Goal: Transaction & Acquisition: Obtain resource

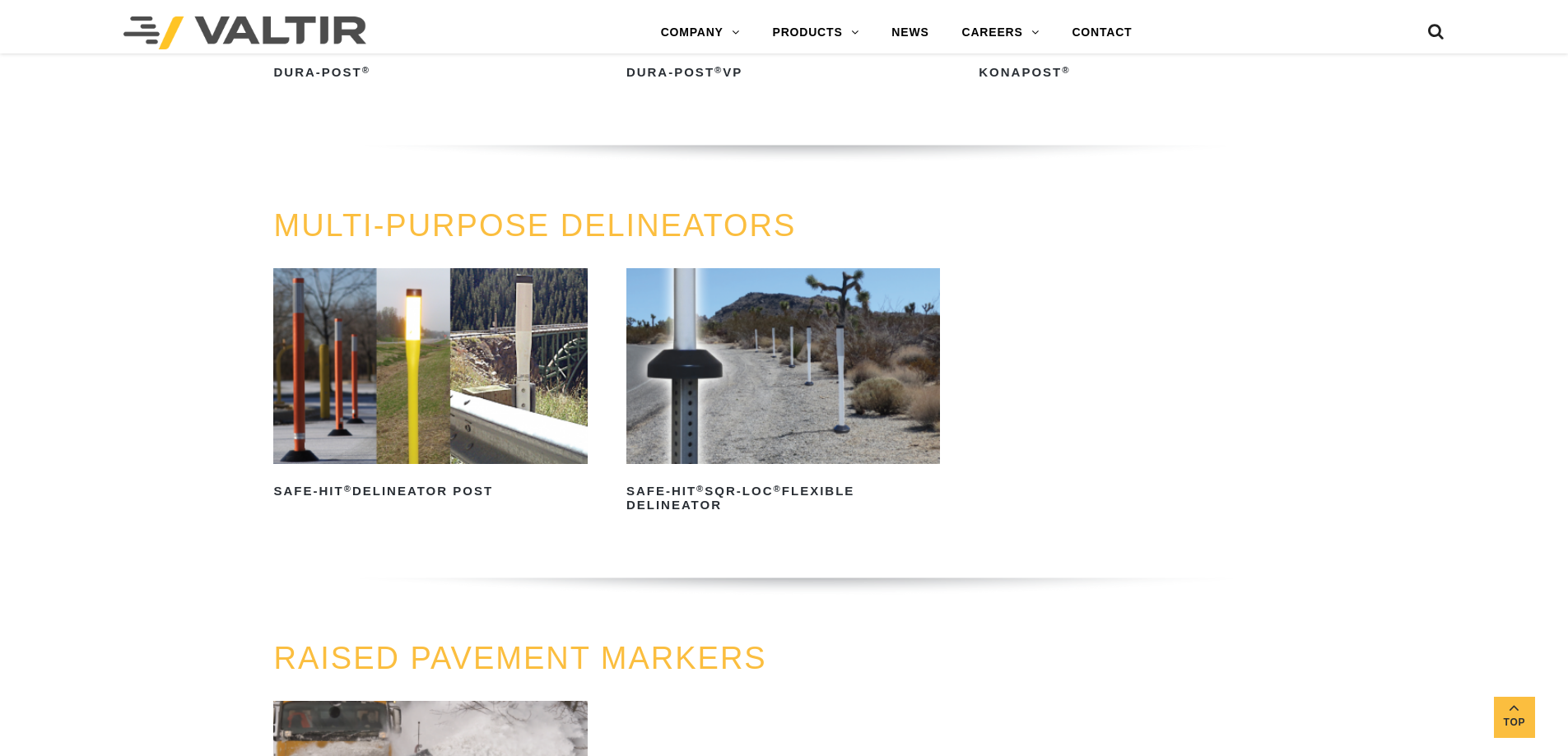
scroll to position [411, 0]
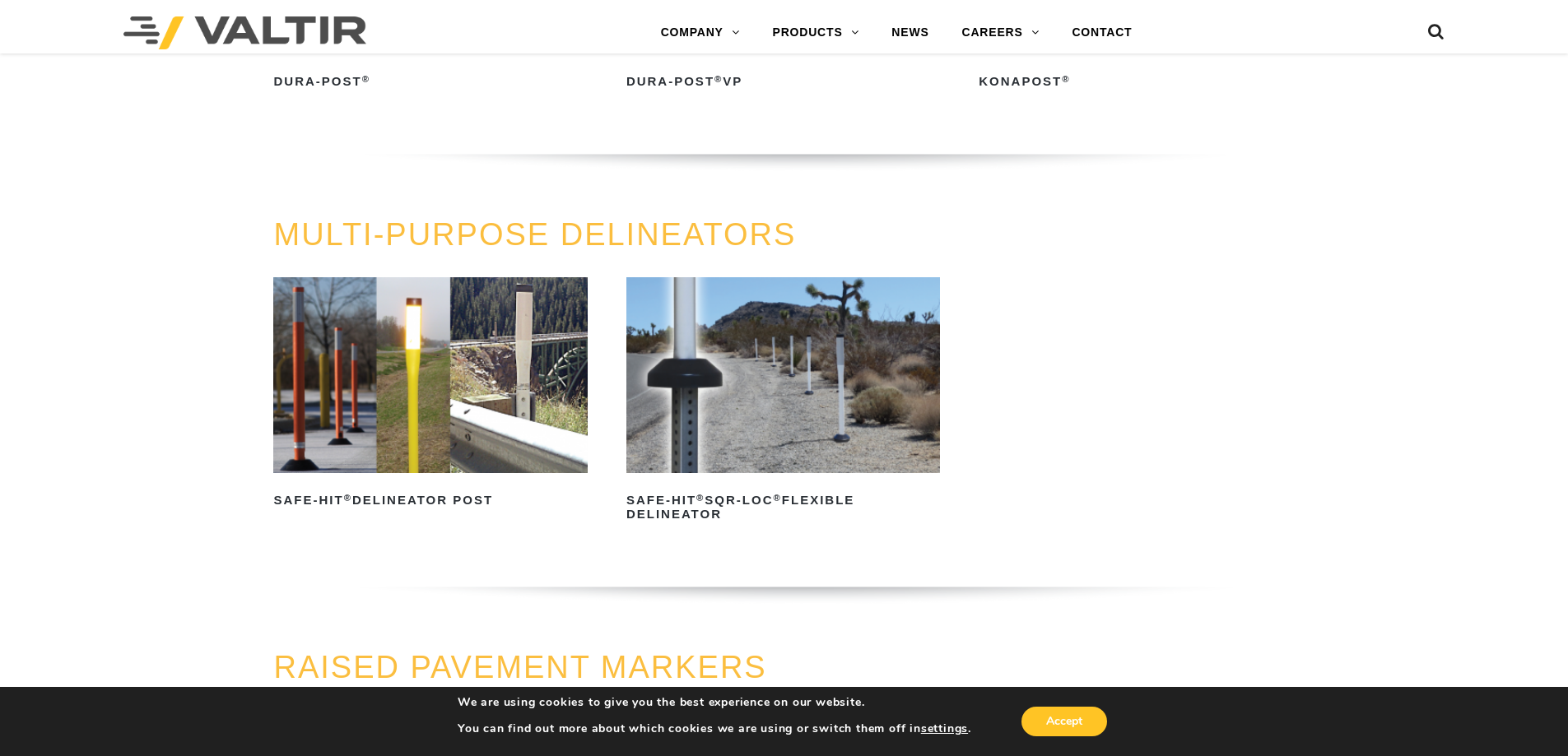
click at [945, 682] on h3 "RAISED PAVEMENT MARKERS" at bounding box center [783, 667] width 1020 height 34
click at [466, 278] on img at bounding box center [430, 375] width 313 height 196
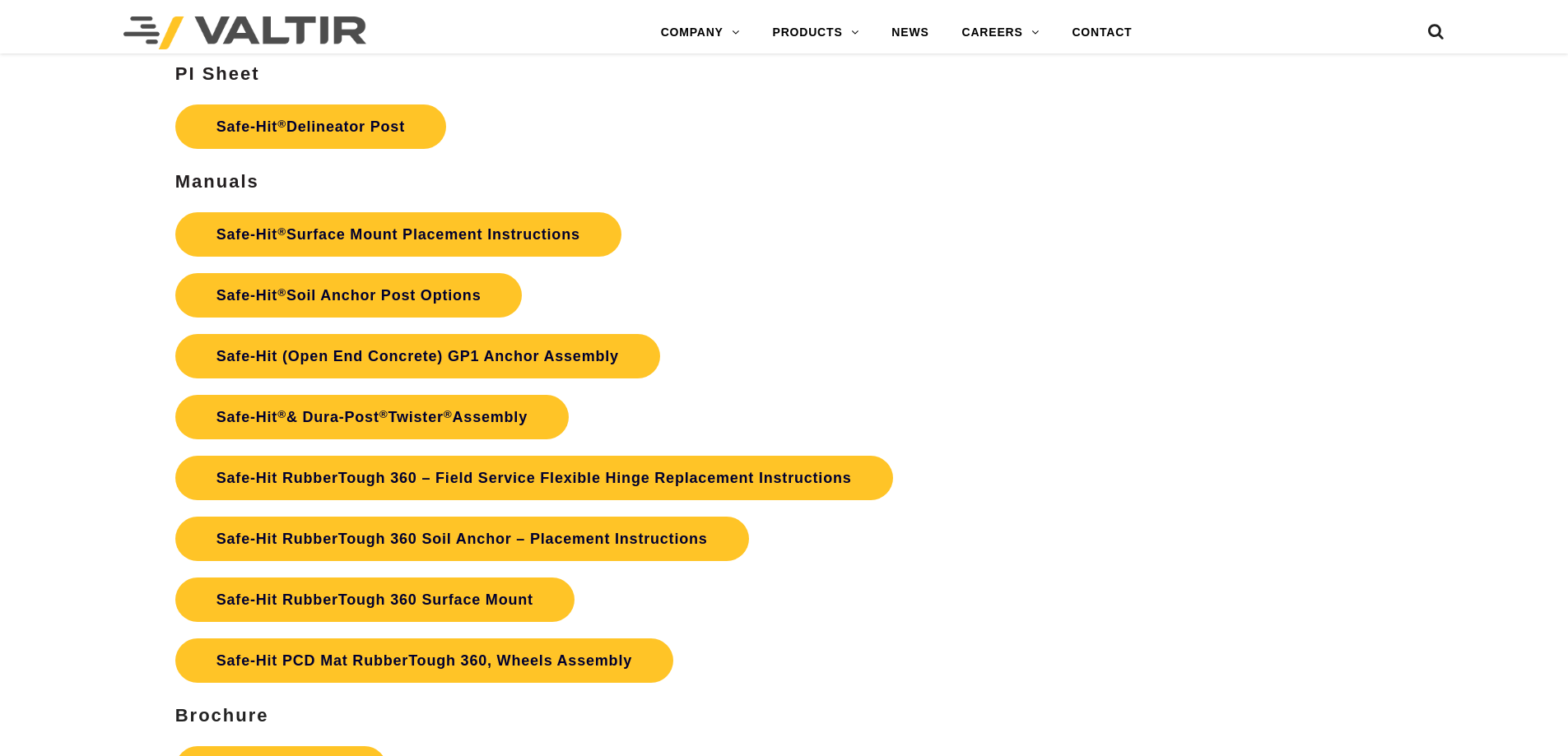
scroll to position [3720, 0]
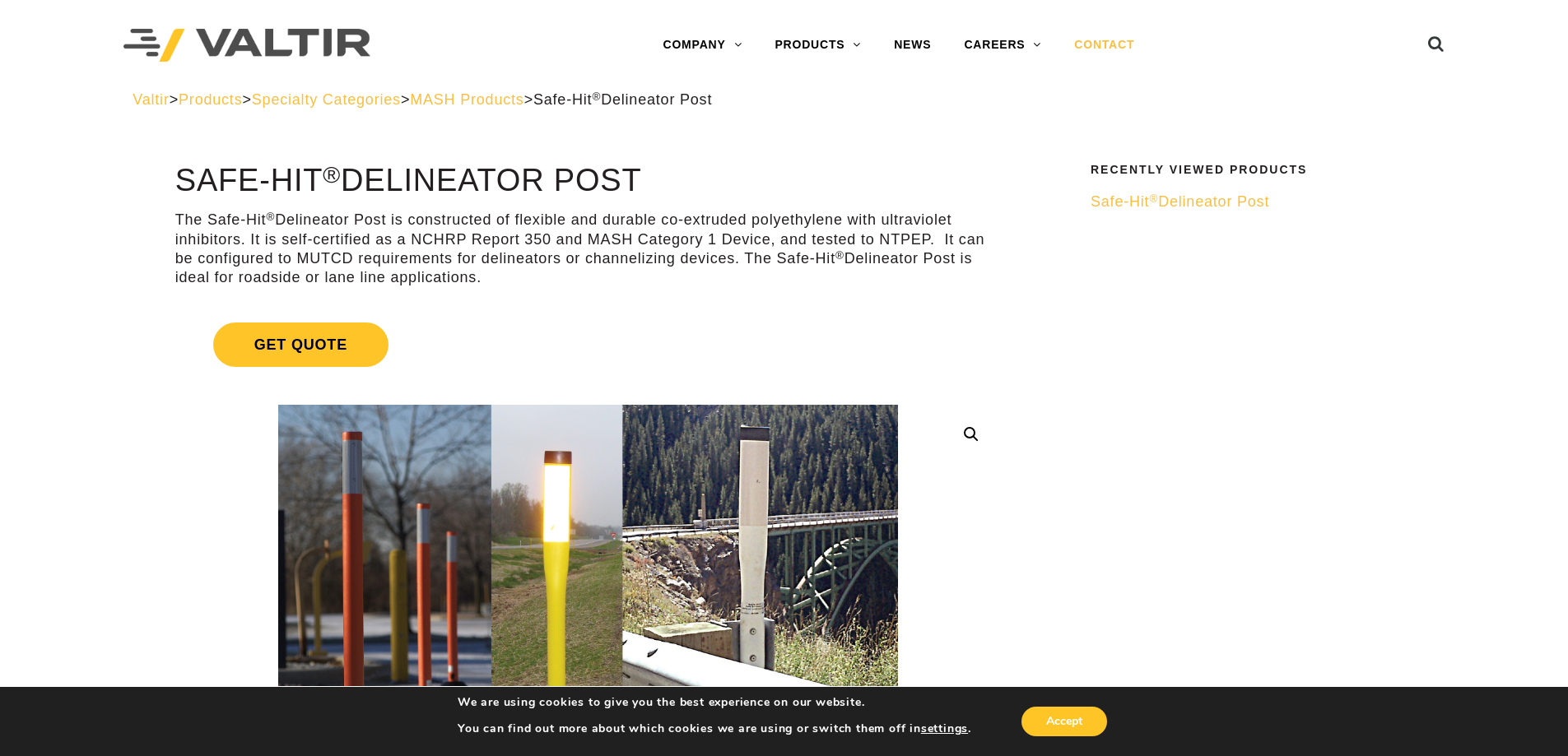
click at [1100, 55] on link "CONTACT" at bounding box center [1104, 45] width 93 height 33
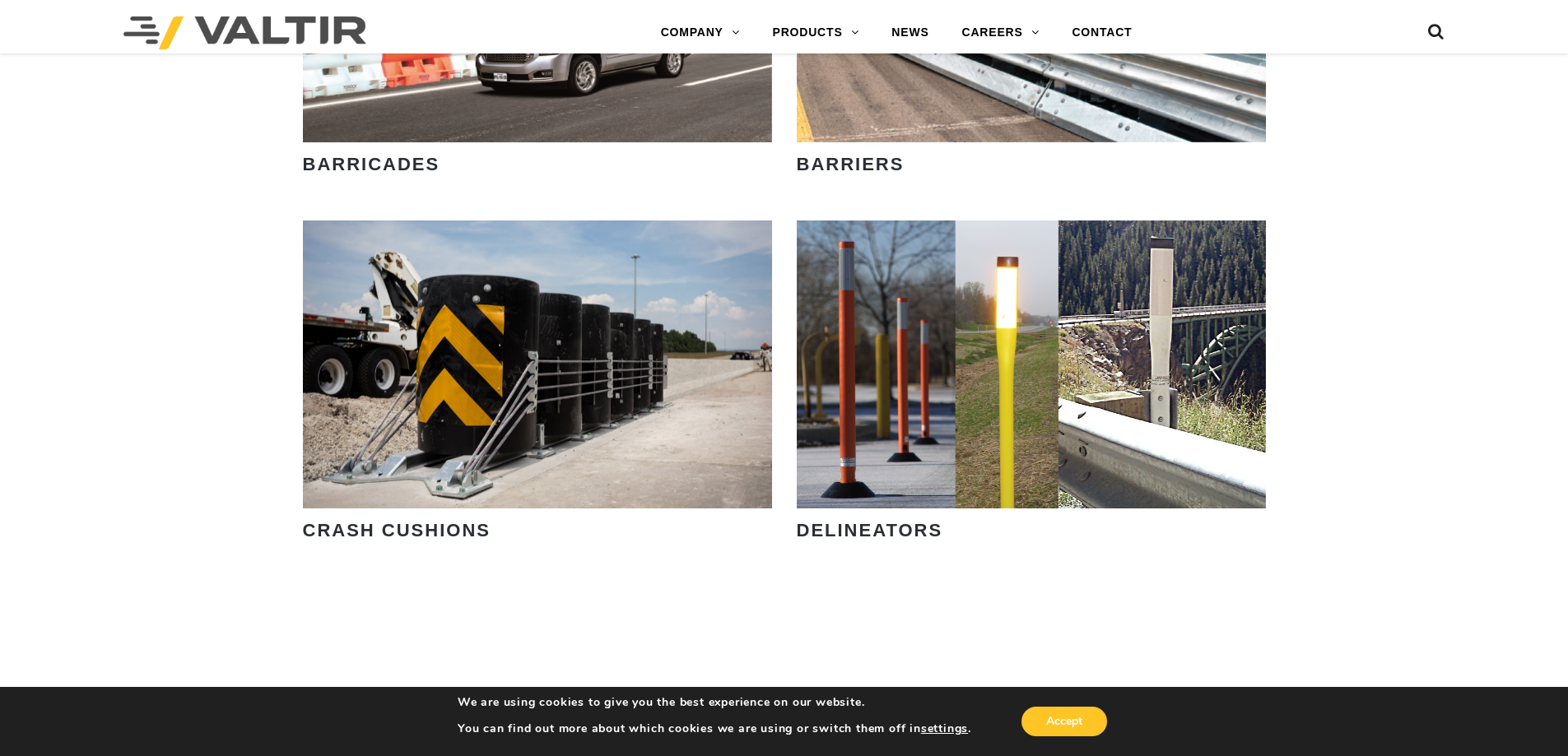
scroll to position [1317, 0]
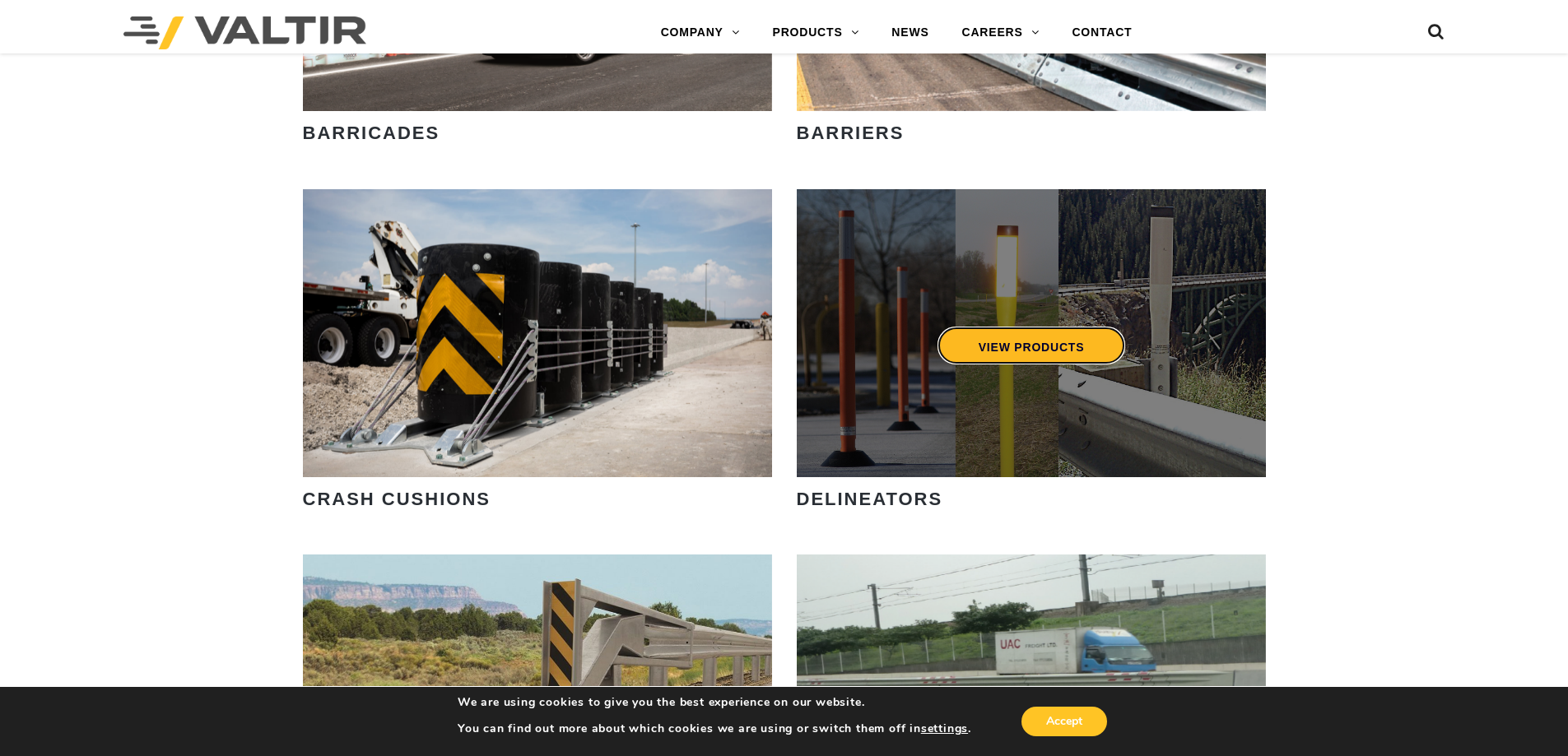
click at [990, 354] on link "VIEW PRODUCTS" at bounding box center [1031, 346] width 189 height 38
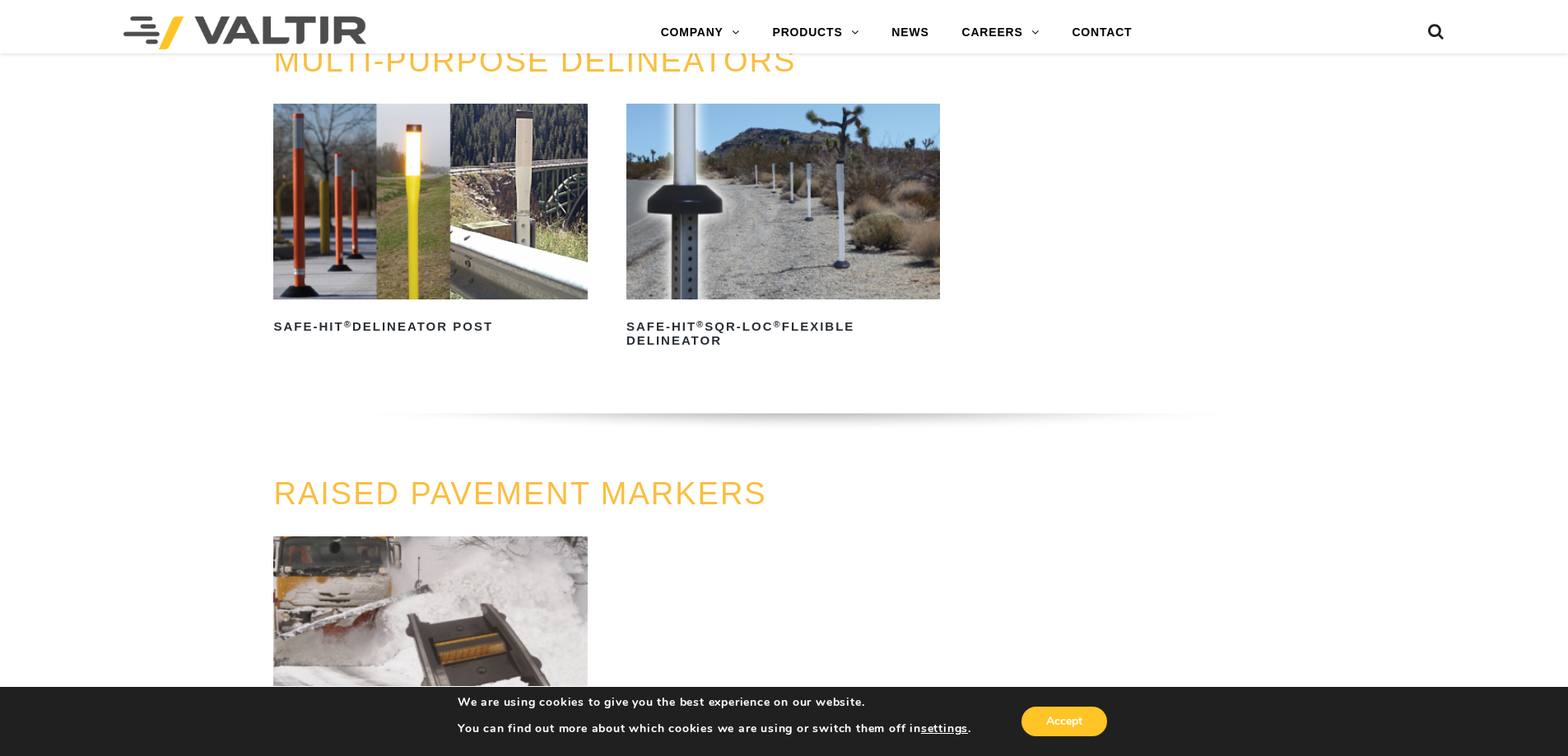
scroll to position [329, 0]
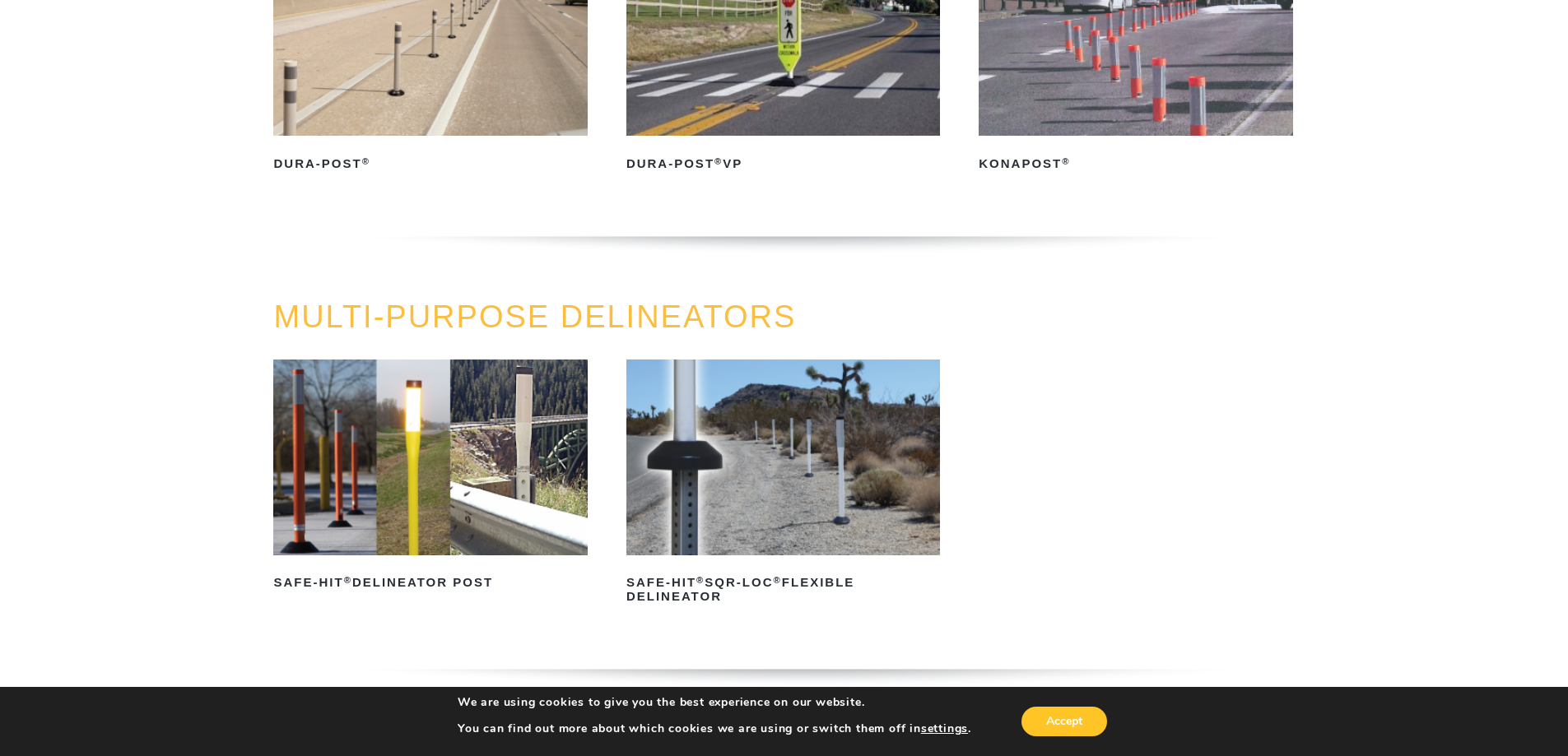
click at [415, 443] on img at bounding box center [430, 458] width 313 height 196
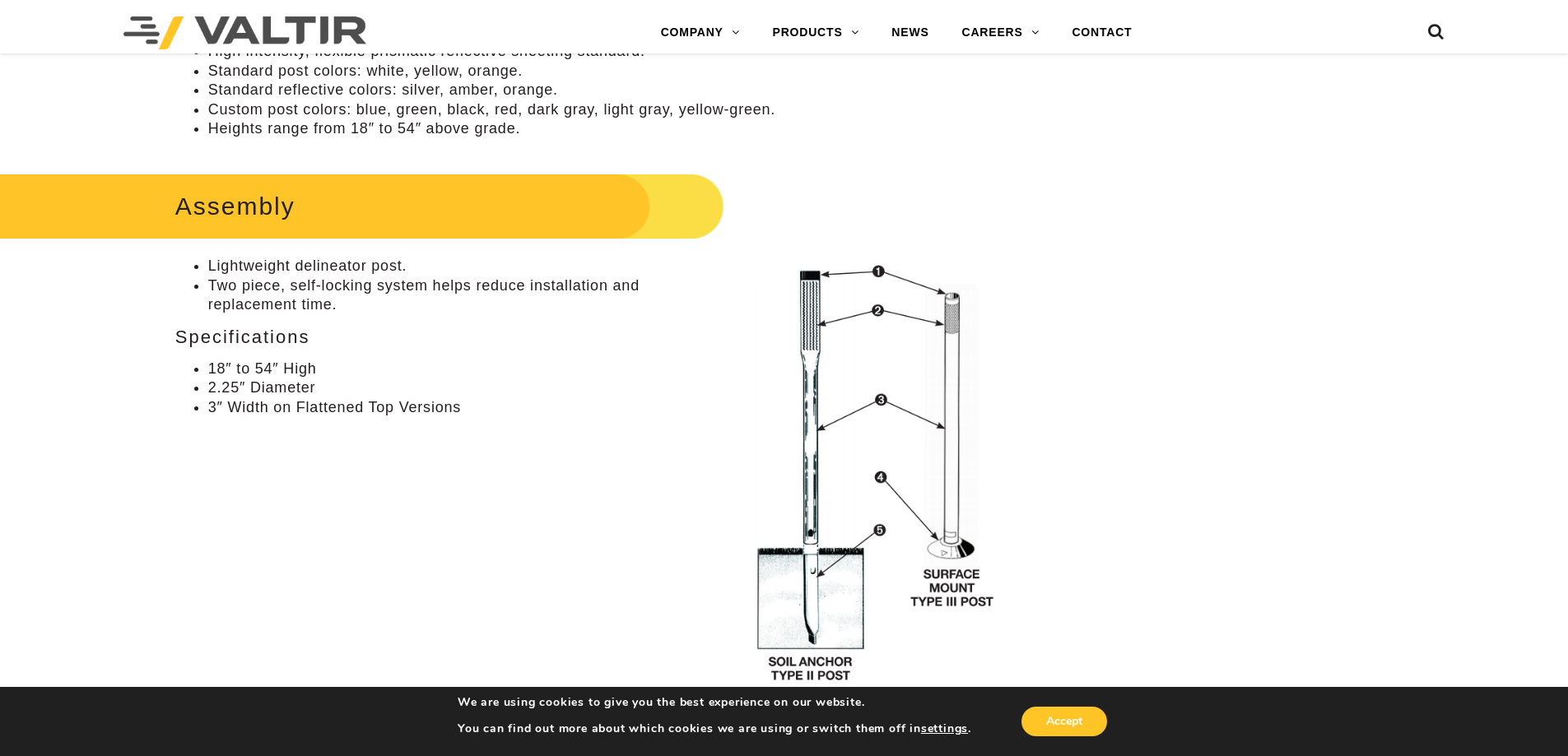
scroll to position [987, 0]
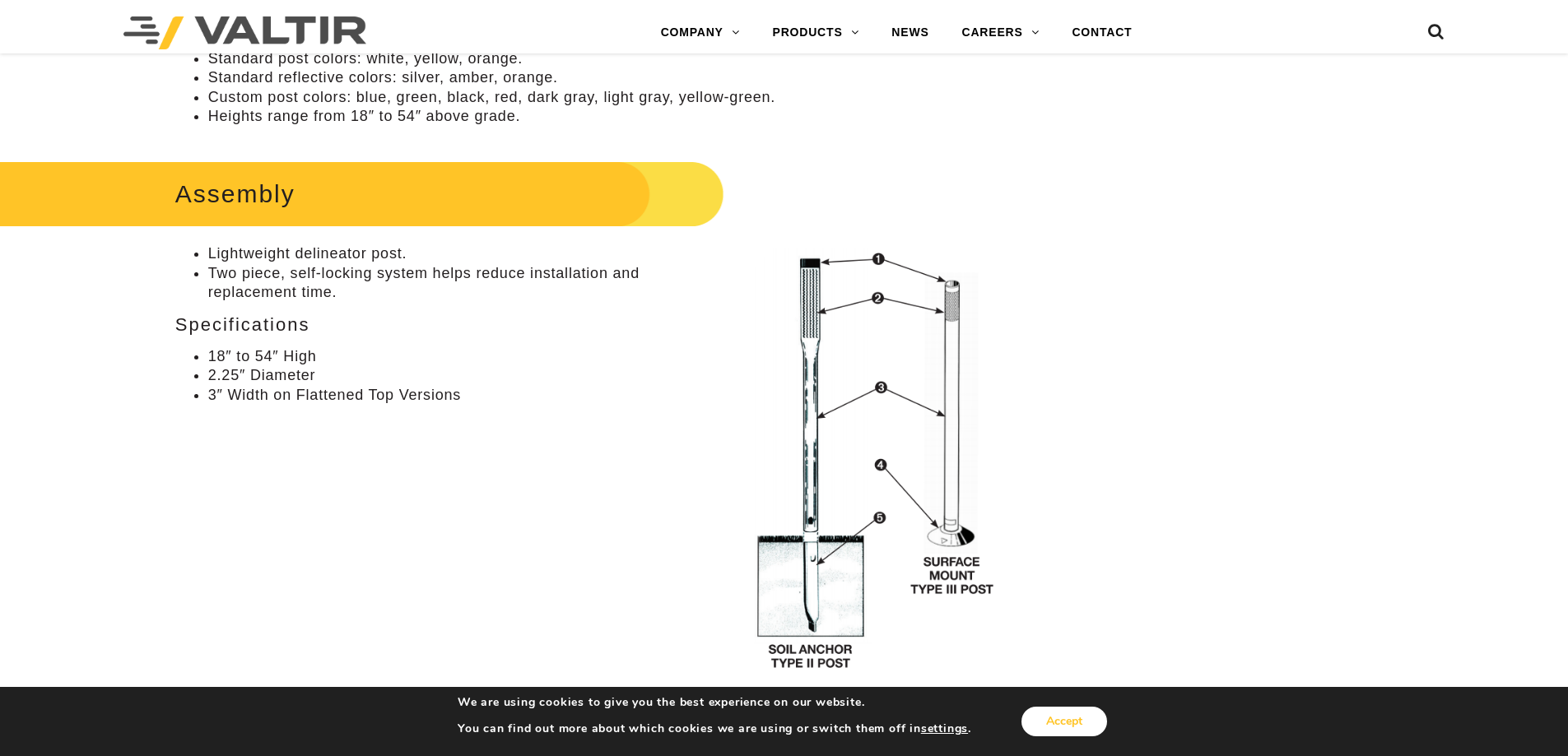
click at [1069, 724] on button "Accept" at bounding box center [1064, 721] width 86 height 30
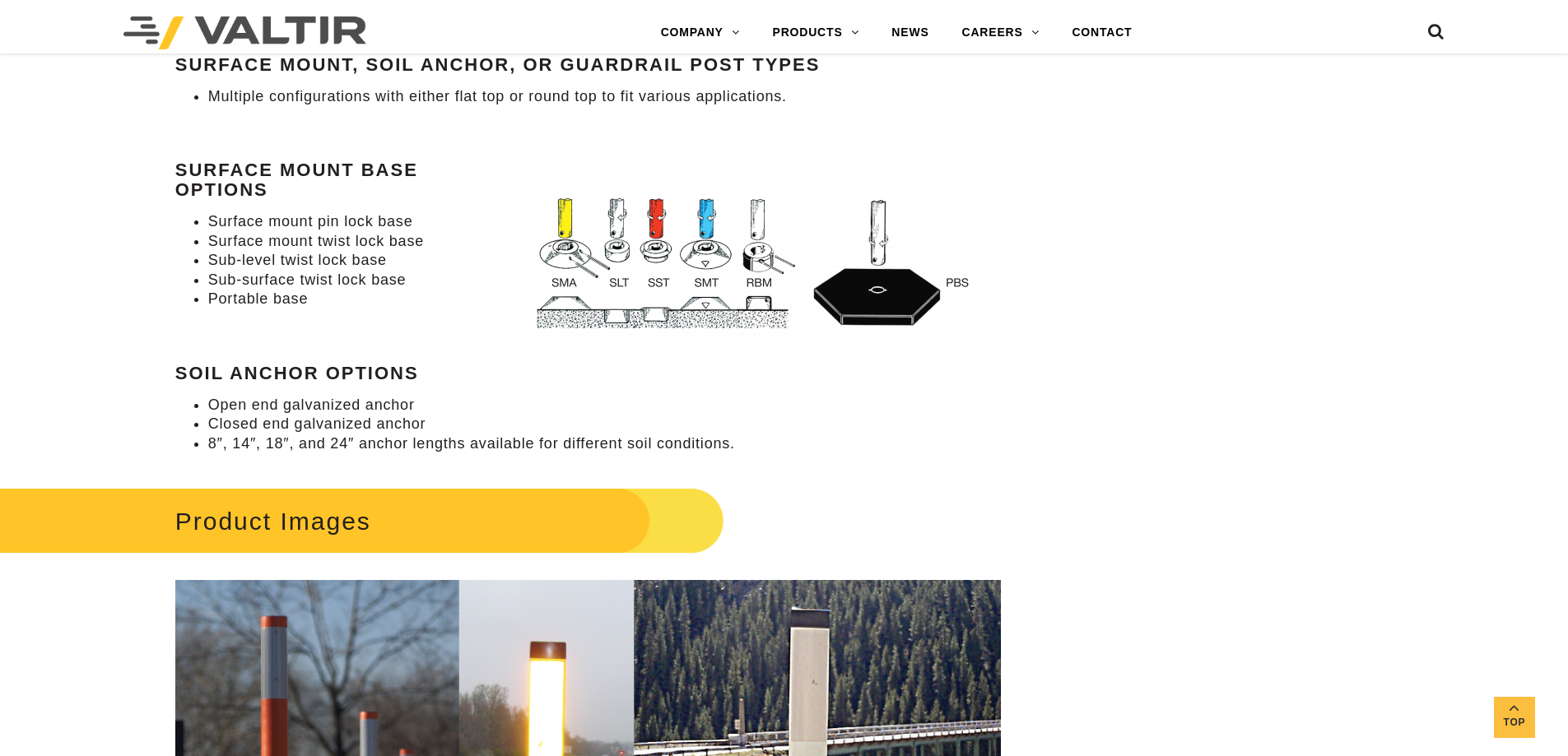
scroll to position [1892, 0]
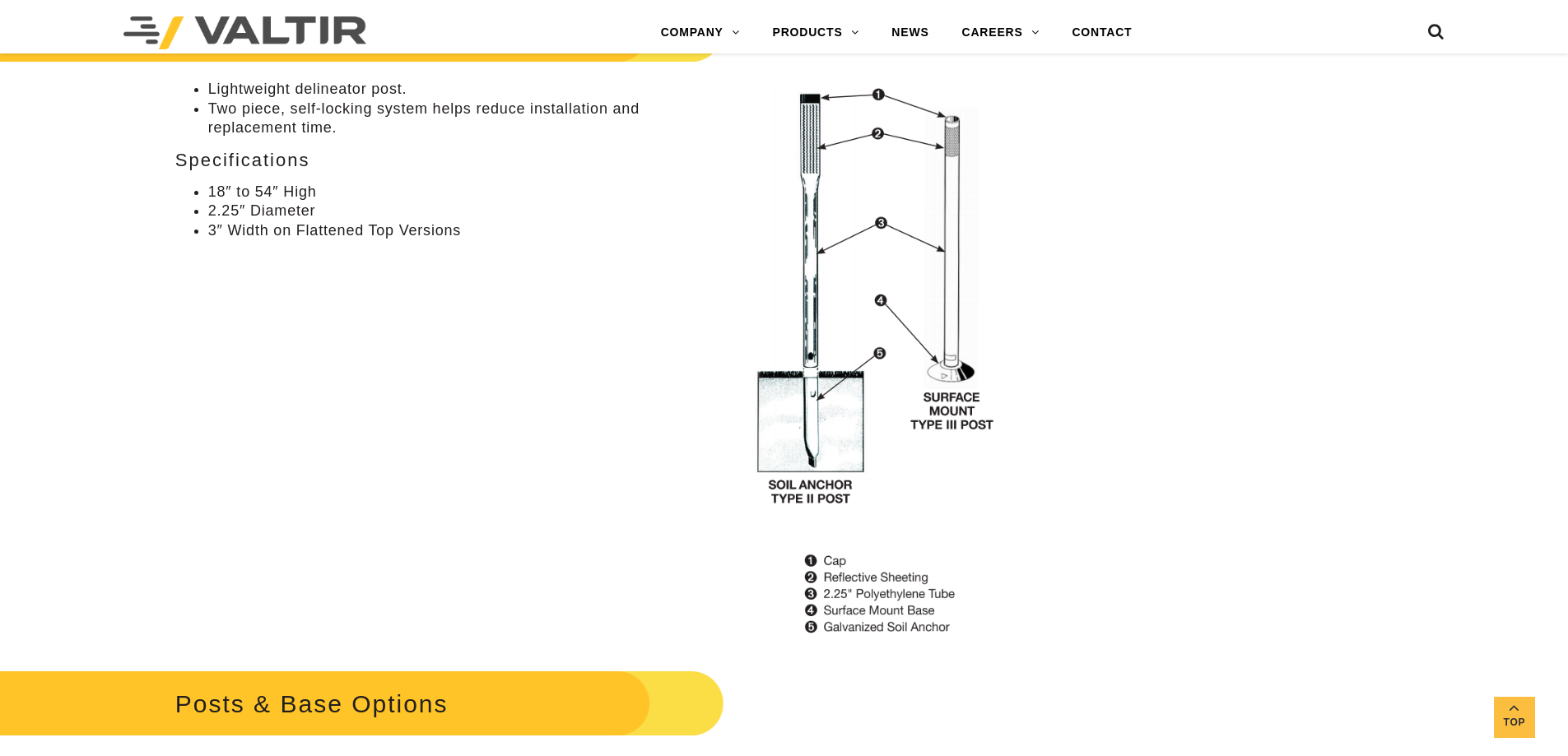
click at [942, 322] on img at bounding box center [877, 362] width 247 height 556
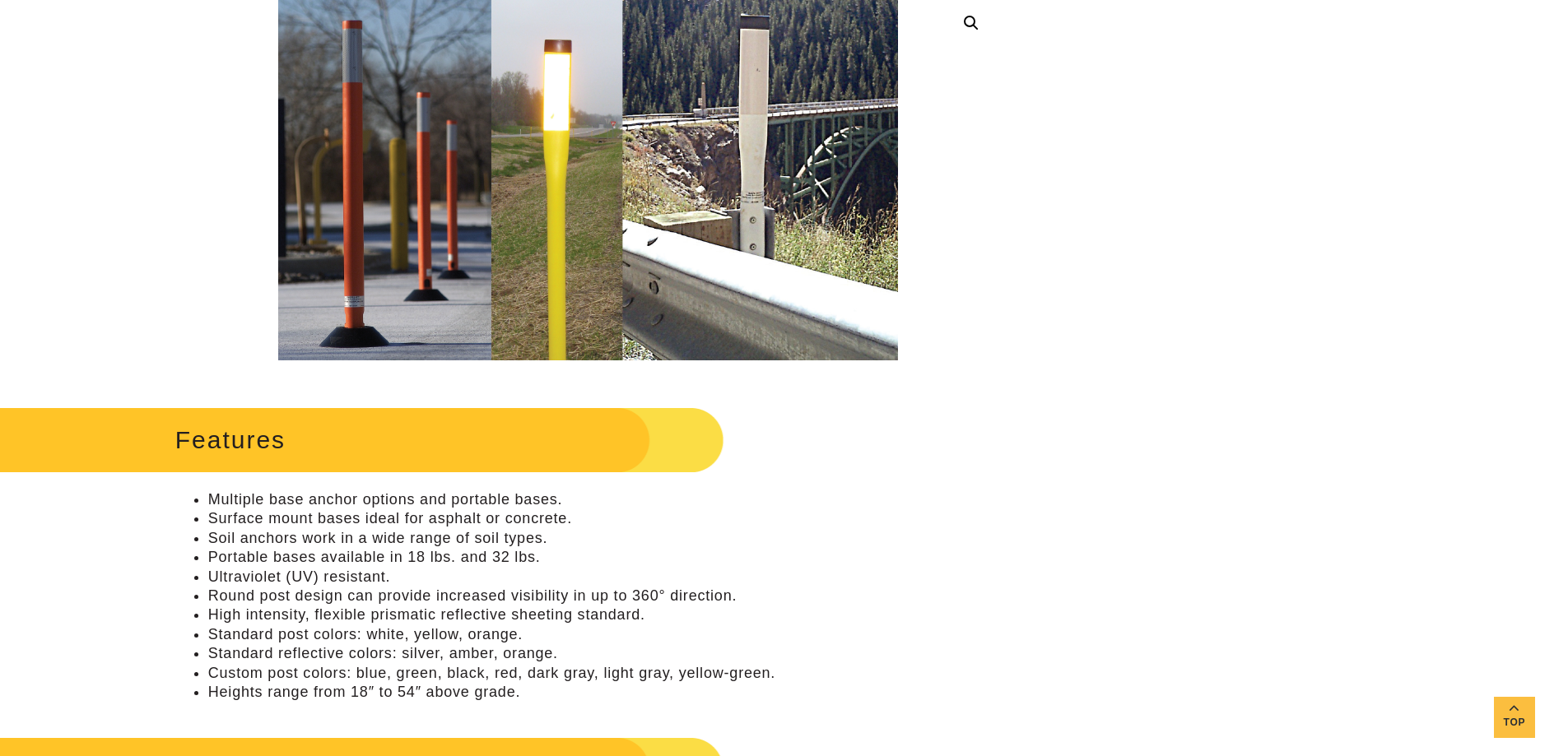
scroll to position [0, 0]
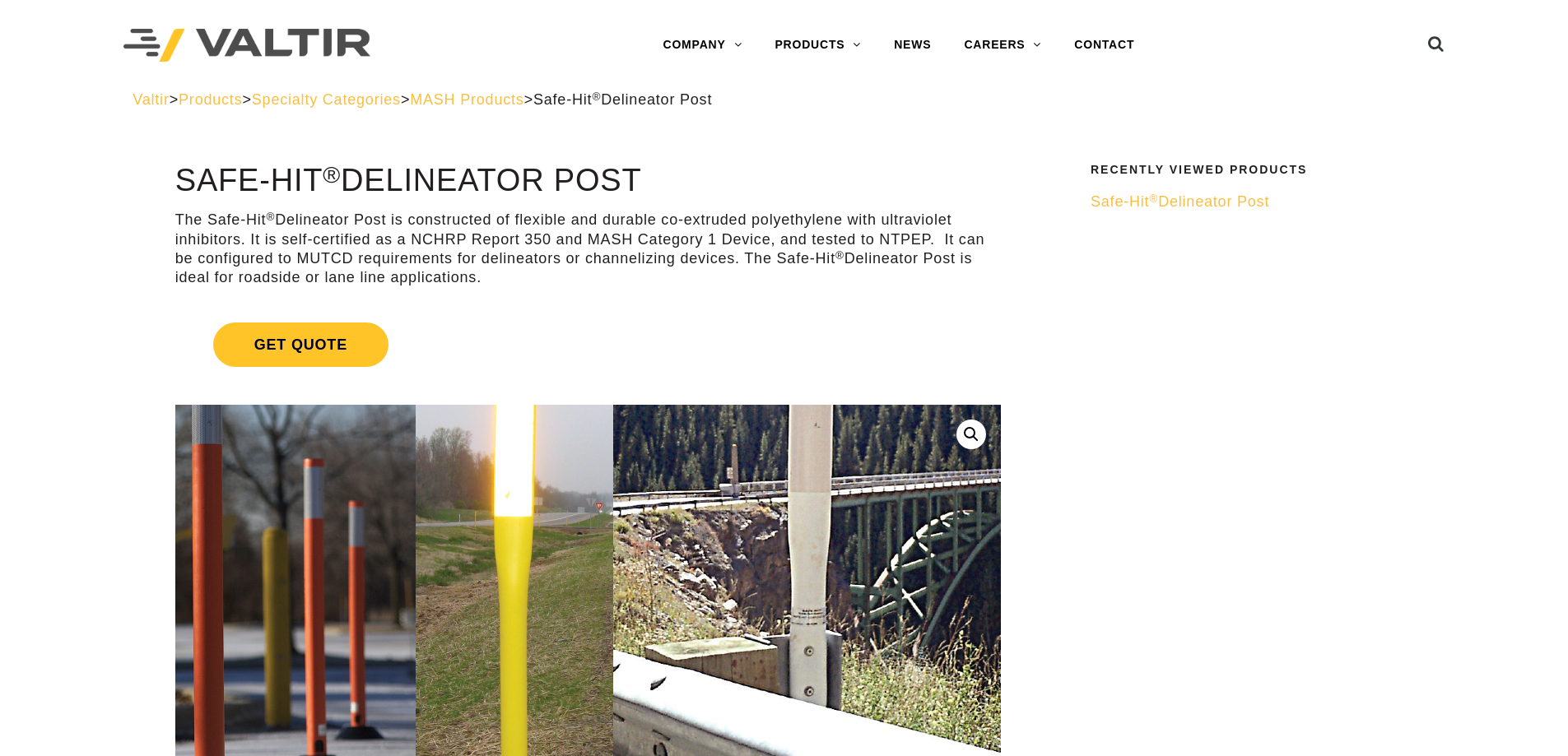
click at [795, 591] on img at bounding box center [561, 587] width 932 height 552
drag, startPoint x: 795, startPoint y: 591, endPoint x: 799, endPoint y: 610, distance: 19.4
click at [796, 608] on img at bounding box center [561, 587] width 932 height 552
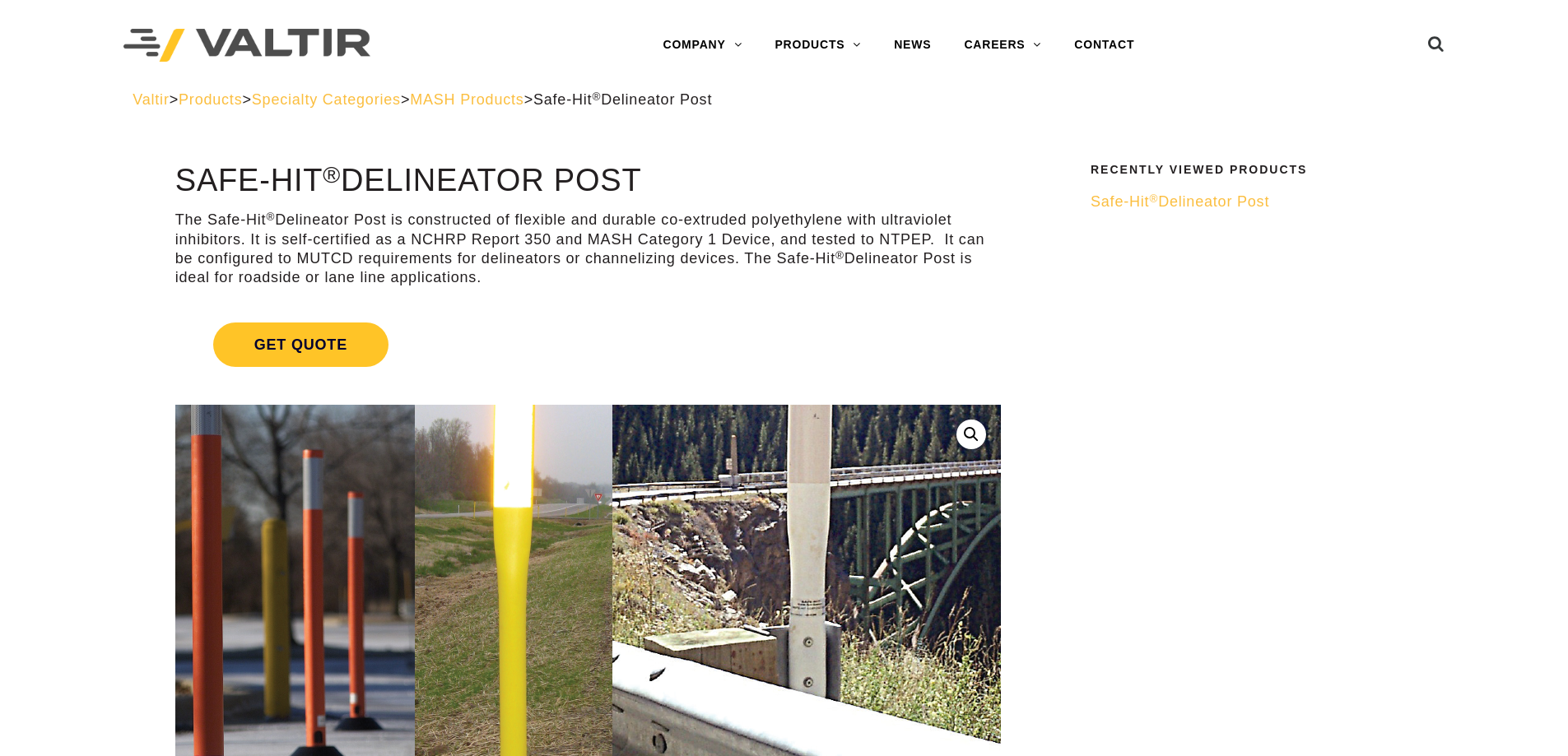
click at [799, 610] on img at bounding box center [560, 577] width 932 height 552
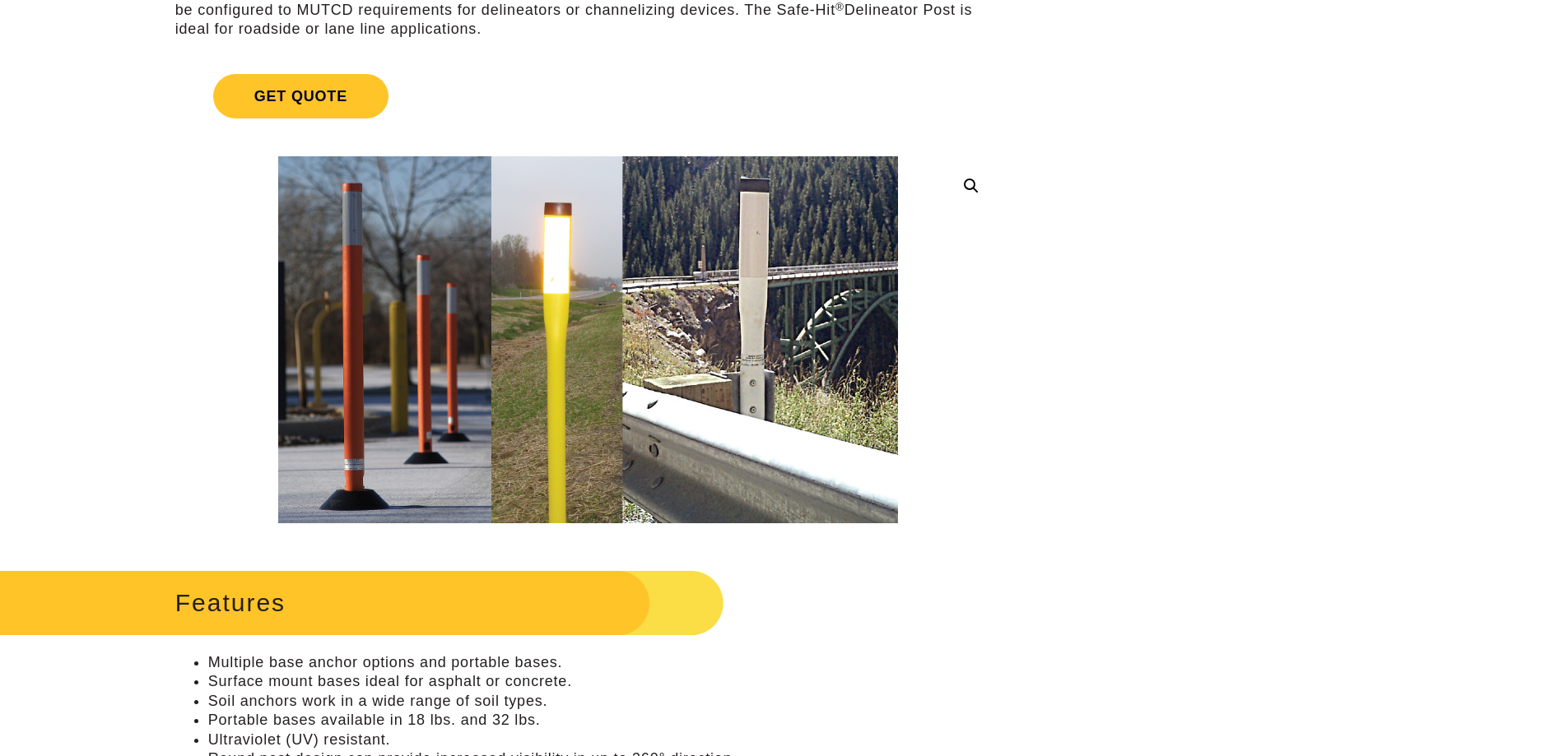
scroll to position [247, 0]
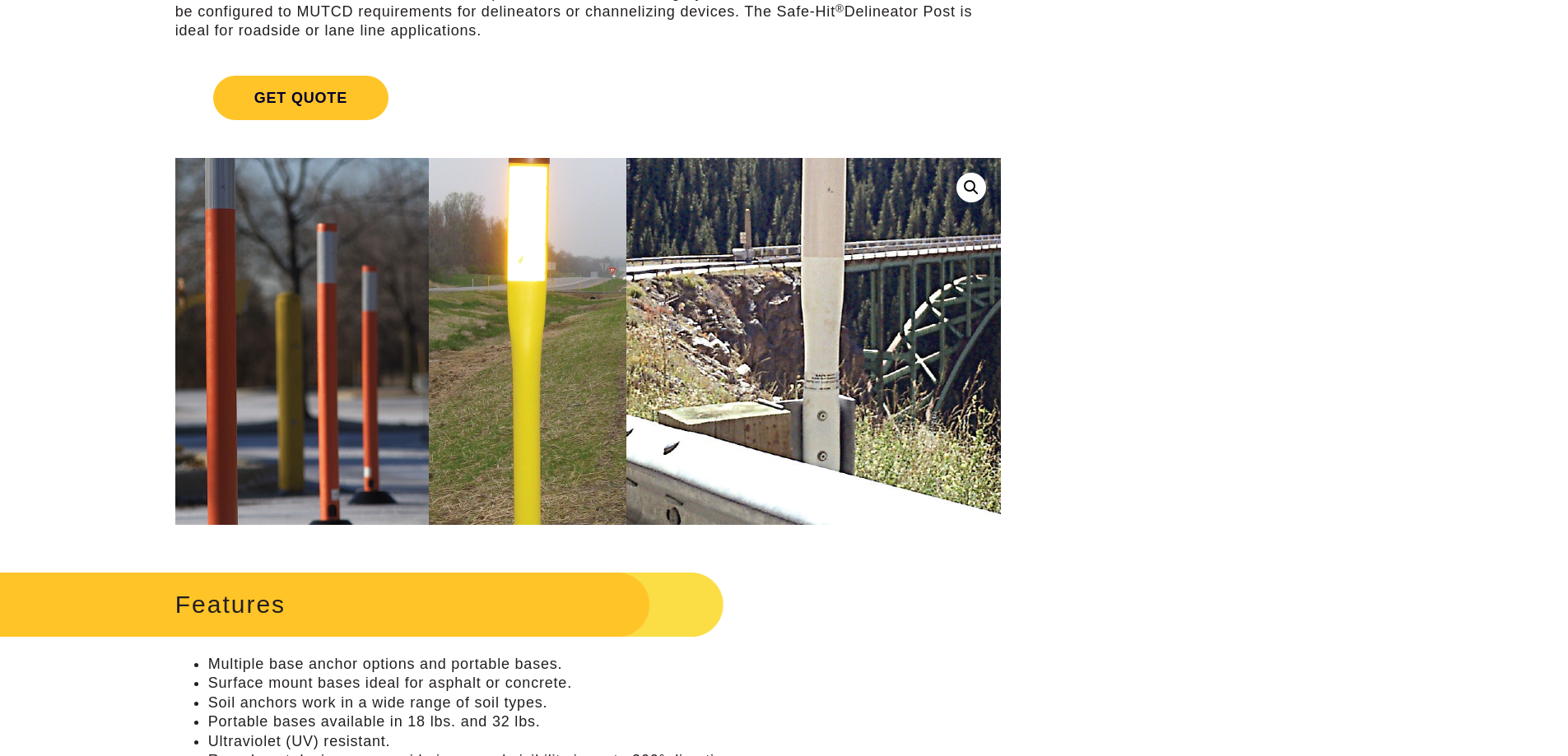
click at [695, 323] on img at bounding box center [574, 351] width 932 height 552
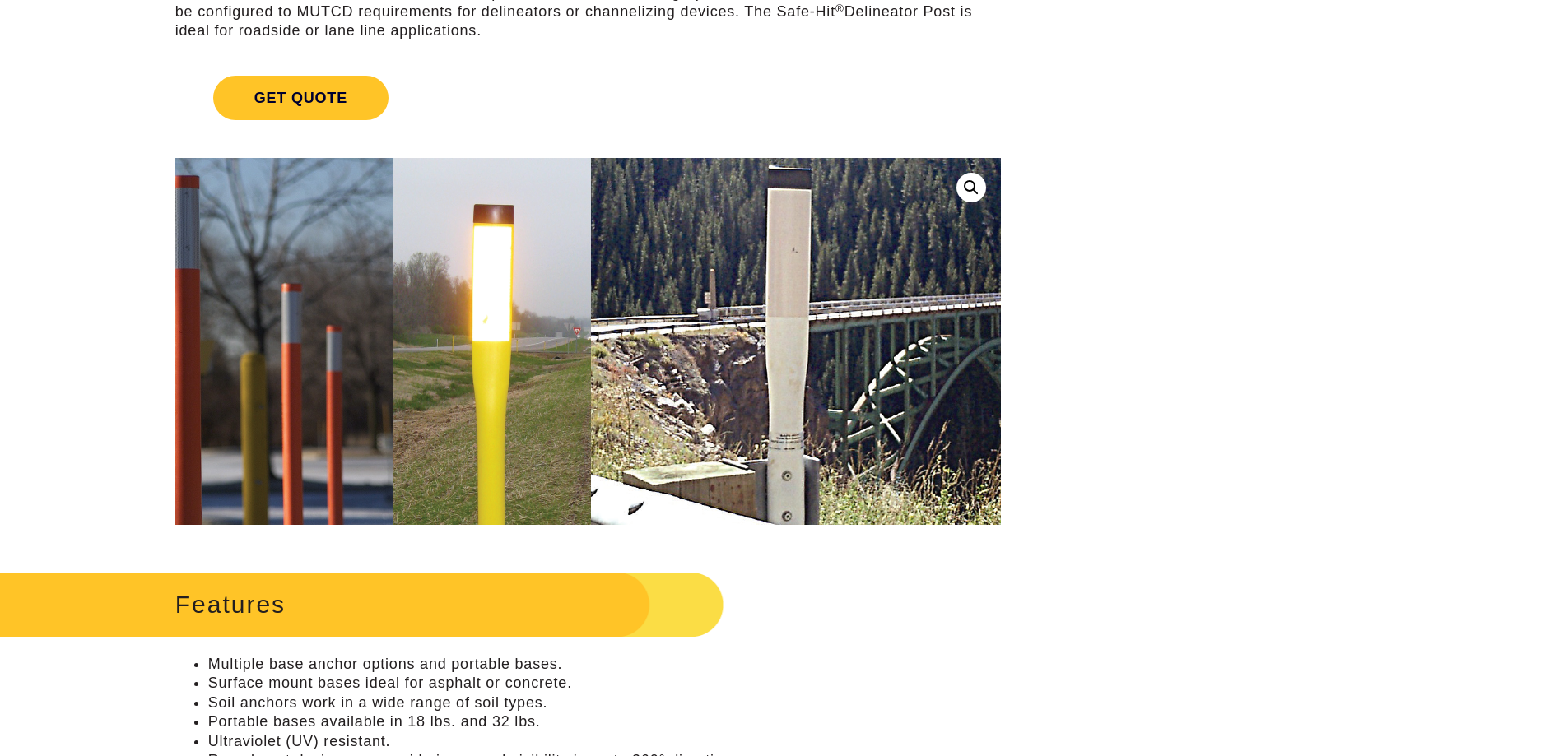
click at [972, 201] on link at bounding box center [971, 187] width 30 height 30
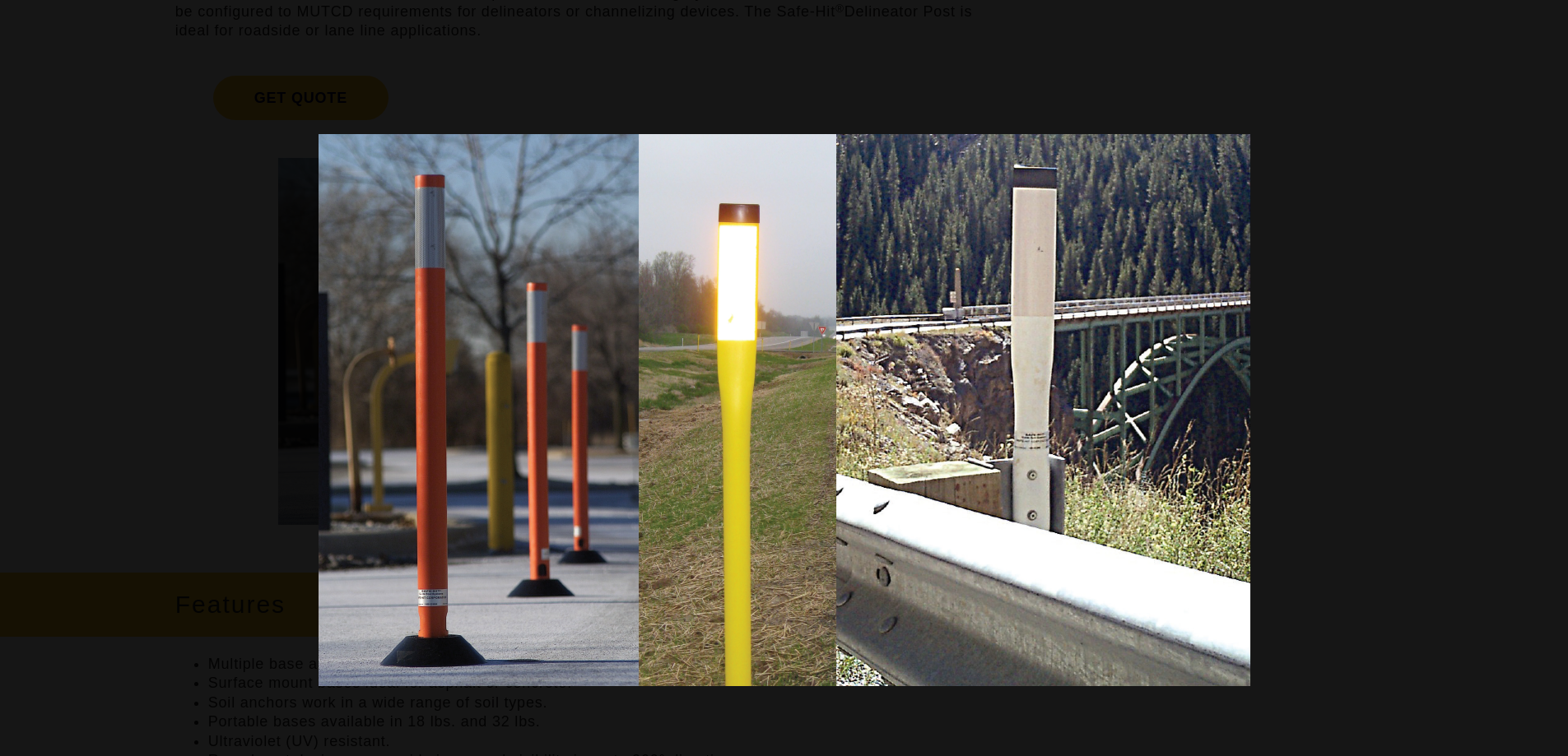
click at [992, 524] on img at bounding box center [784, 410] width 932 height 552
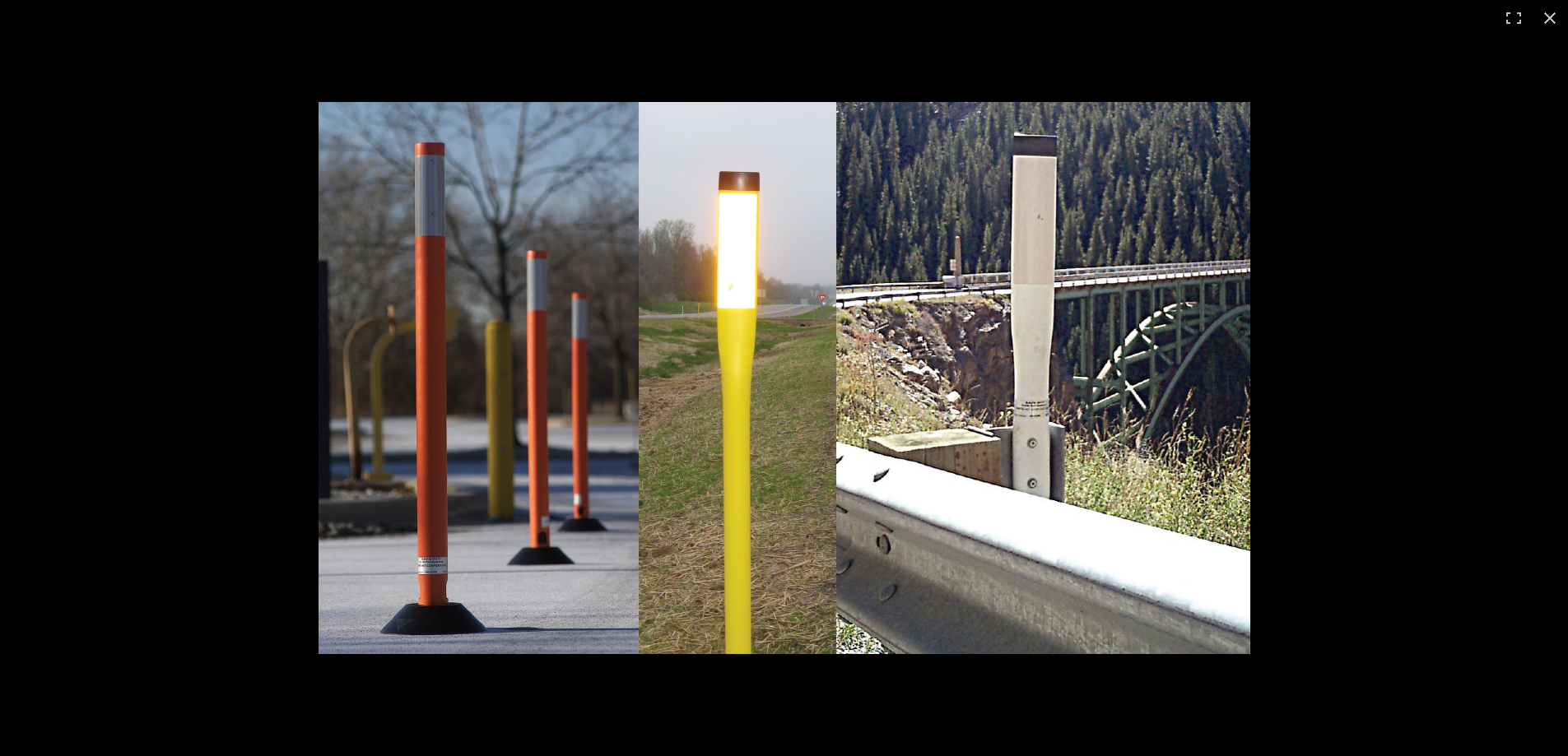
click at [1057, 301] on img at bounding box center [784, 378] width 932 height 552
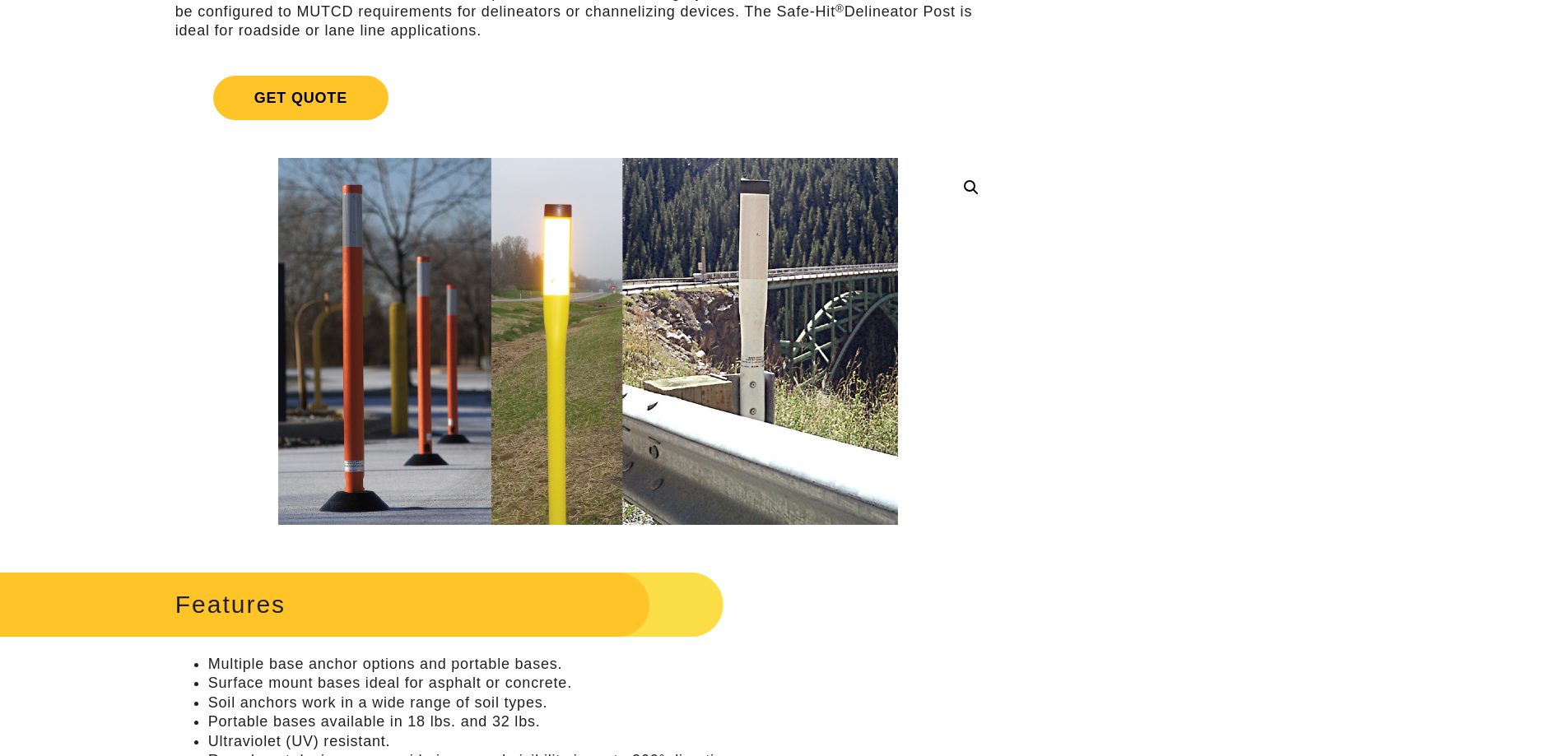
click at [868, 684] on li "Surface mount bases ideal for asphalt or concrete." at bounding box center [605, 684] width 793 height 19
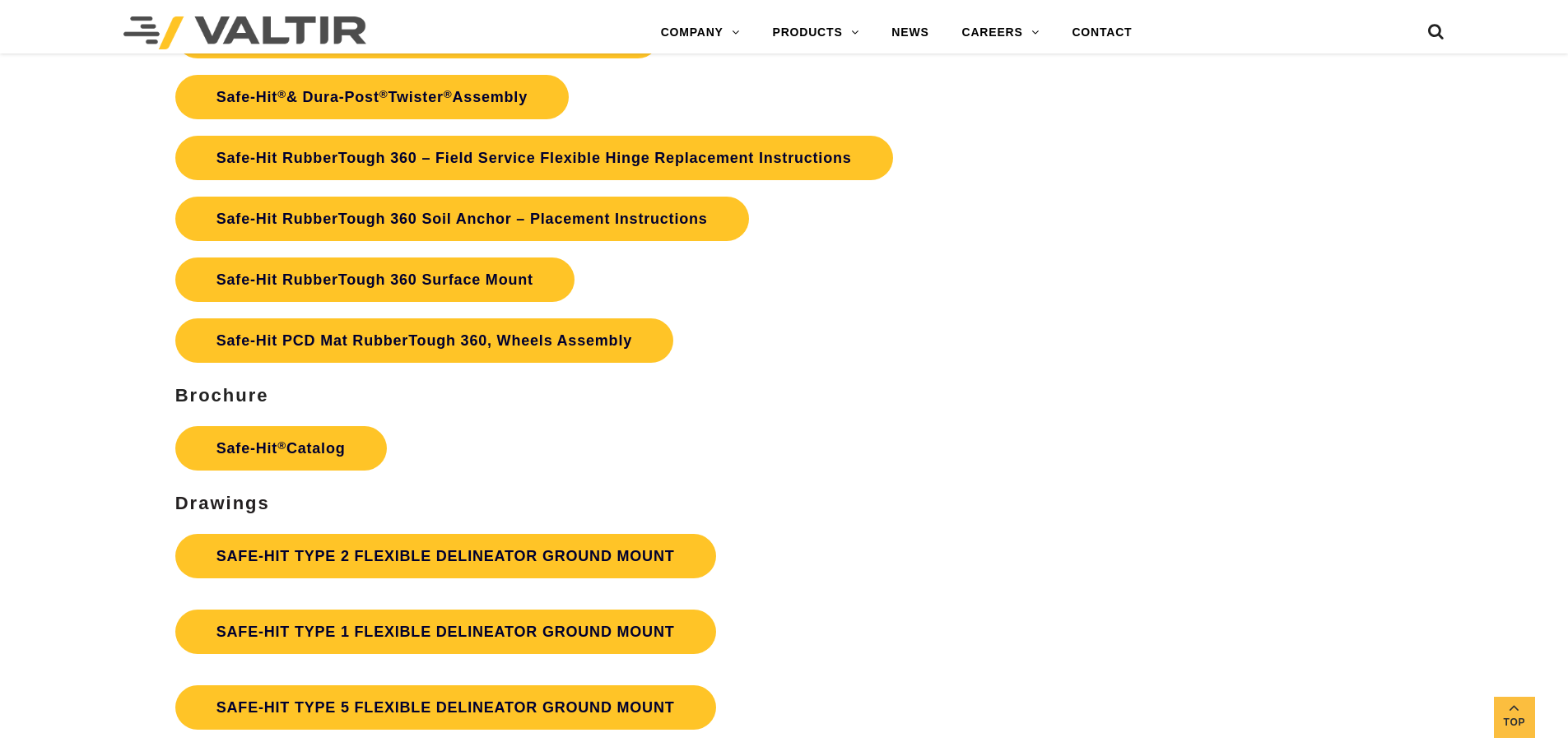
scroll to position [4031, 0]
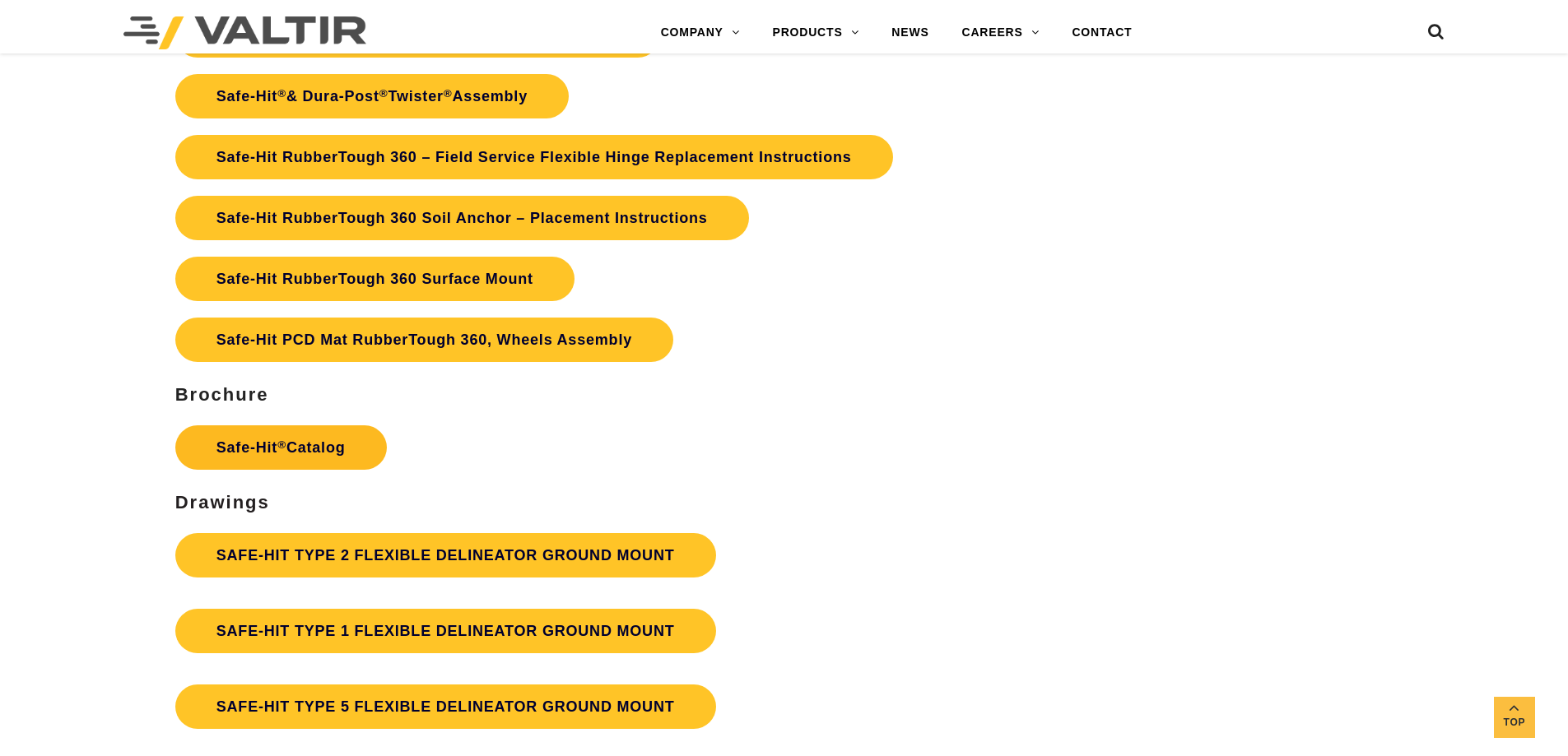
click at [311, 469] on p "Safe-Hit ® Catalog" at bounding box center [588, 448] width 826 height 61
click at [307, 461] on link "Safe-Hit ® Catalog" at bounding box center [281, 448] width 211 height 45
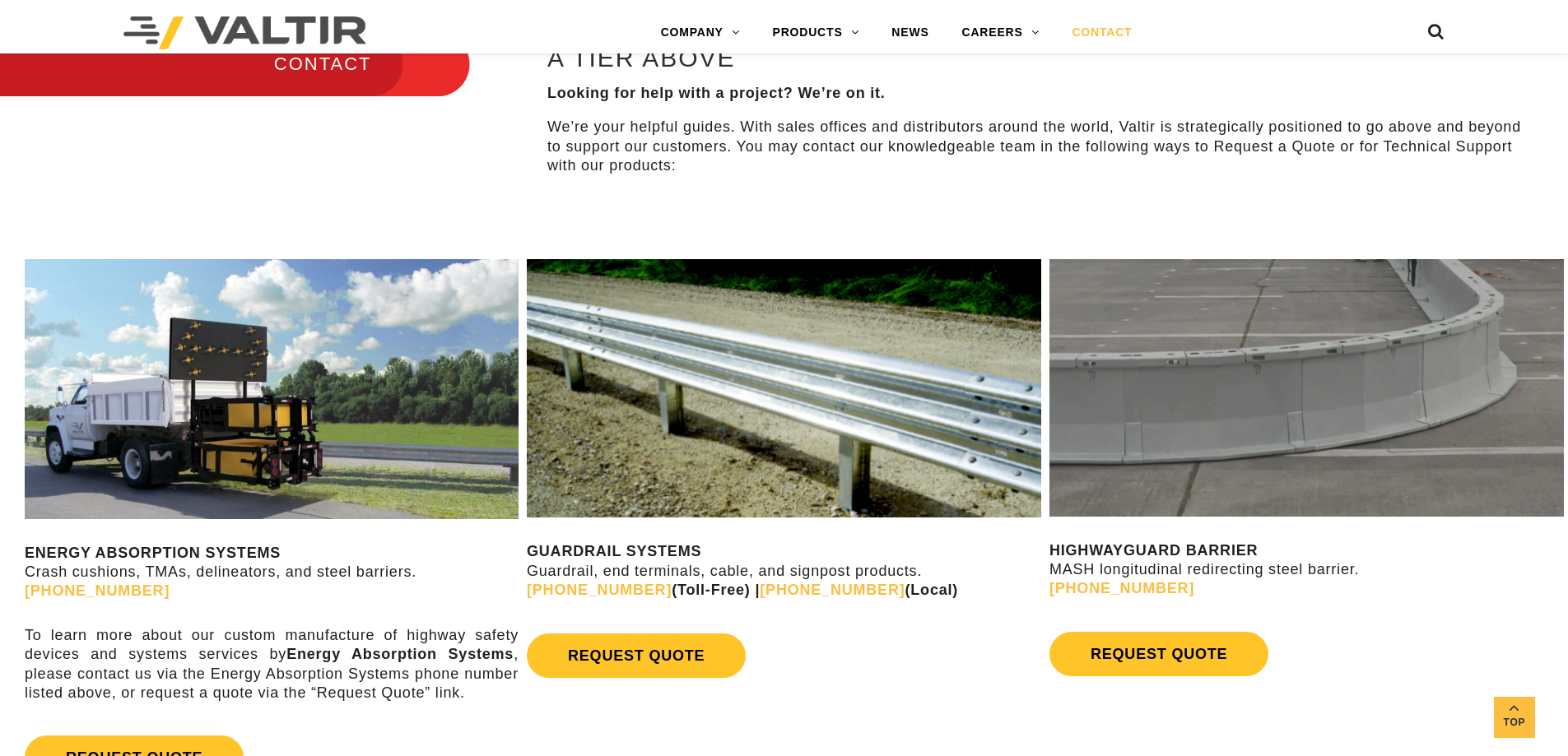
scroll to position [658, 0]
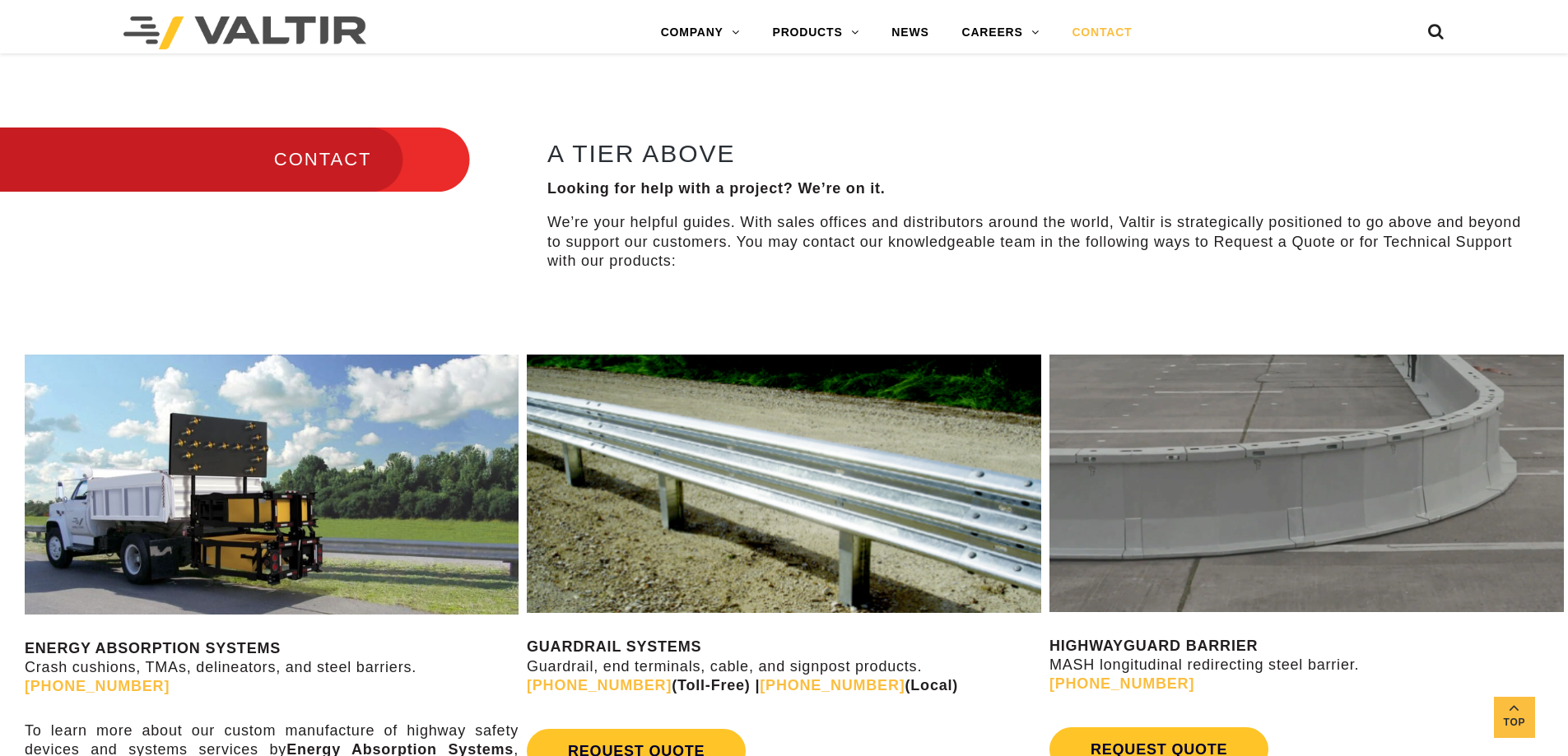
click at [1357, 686] on p "HIGHWAYGUARD BARRIER MASH longitudinal redirecting steel barrier. (888) 323-6374" at bounding box center [1307, 666] width 514 height 57
click at [954, 687] on p "GUARDRAIL SYSTEMS Guardrail, end terminals, cable, and signpost products. (888)…" at bounding box center [784, 666] width 514 height 57
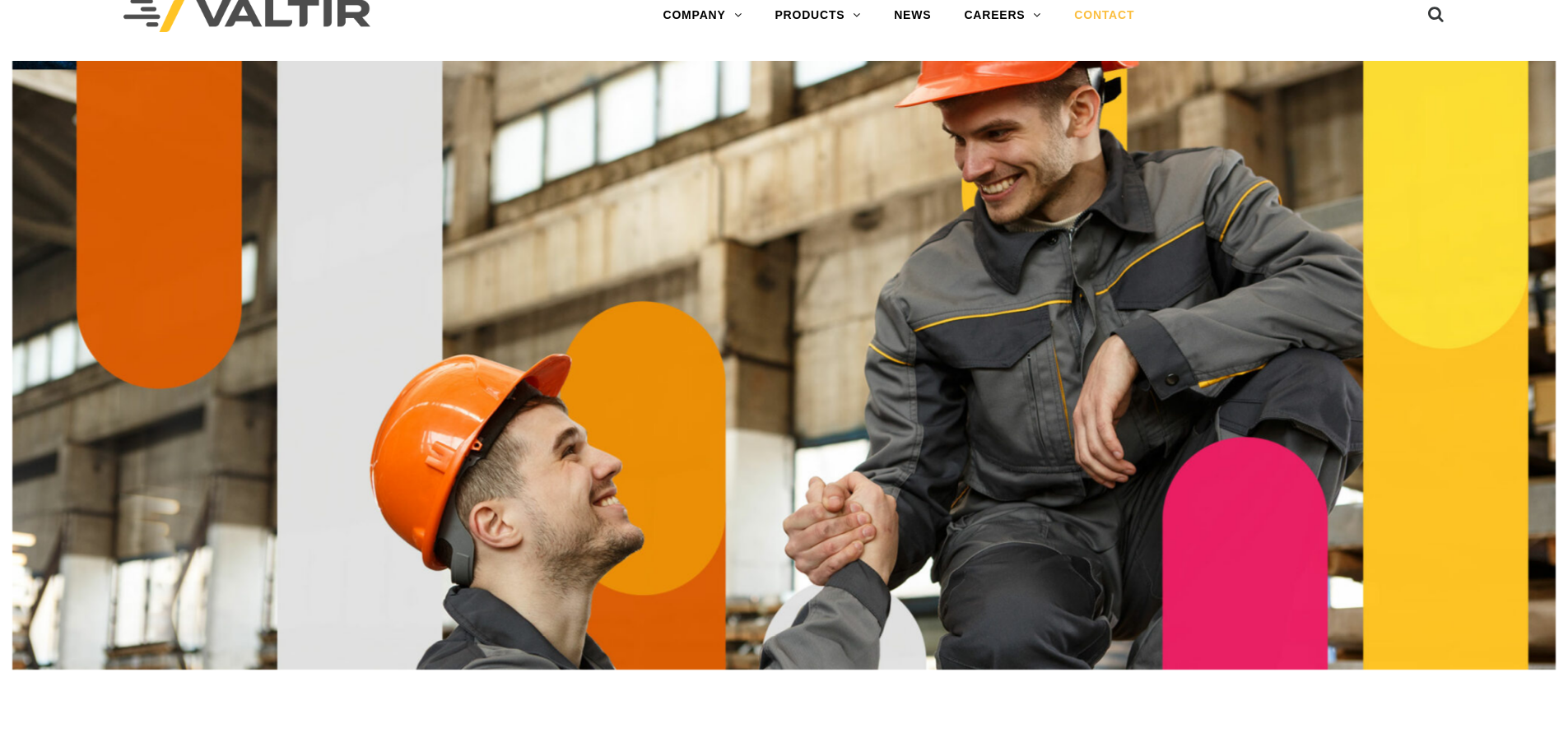
scroll to position [0, 0]
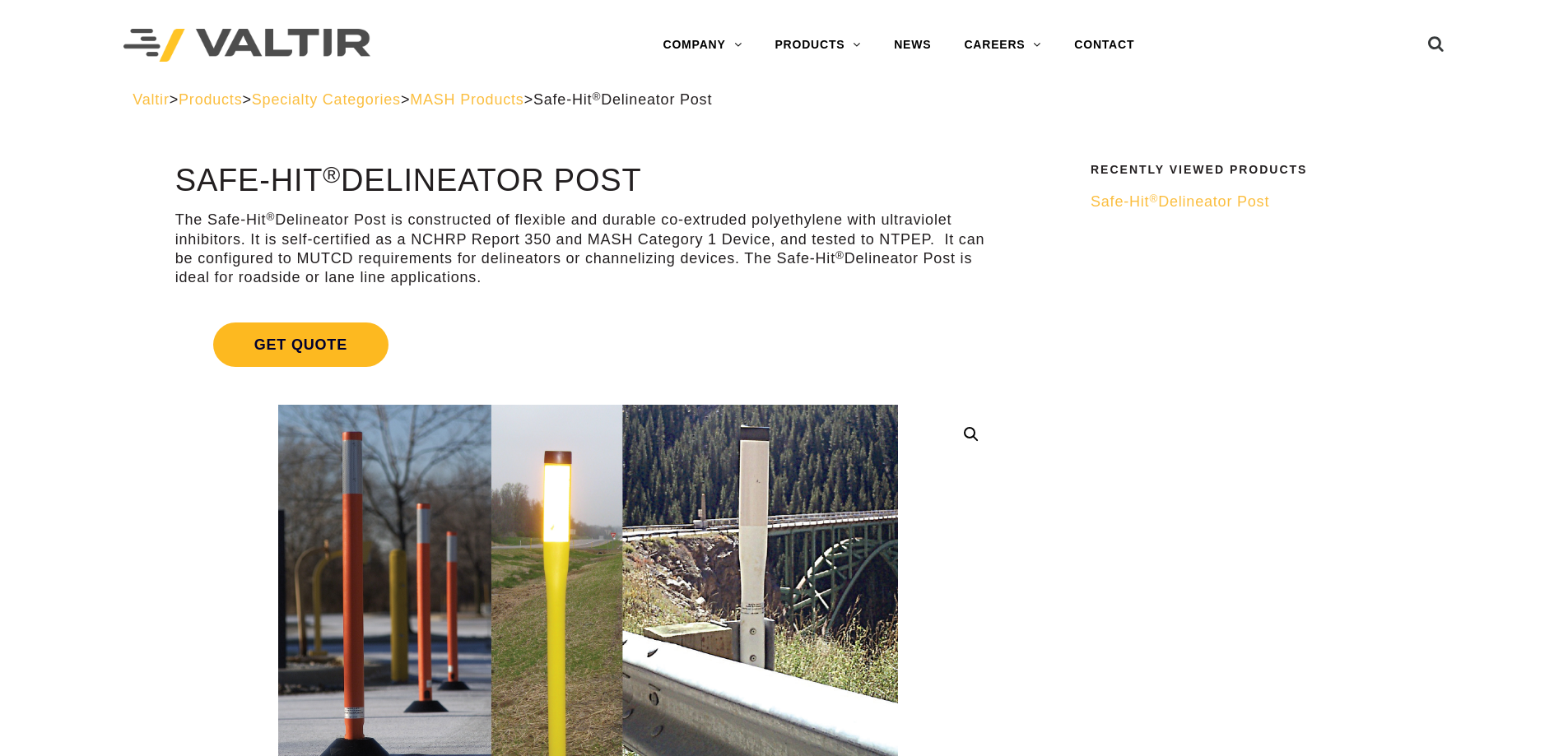
click at [332, 347] on span "Get Quote" at bounding box center [301, 345] width 175 height 45
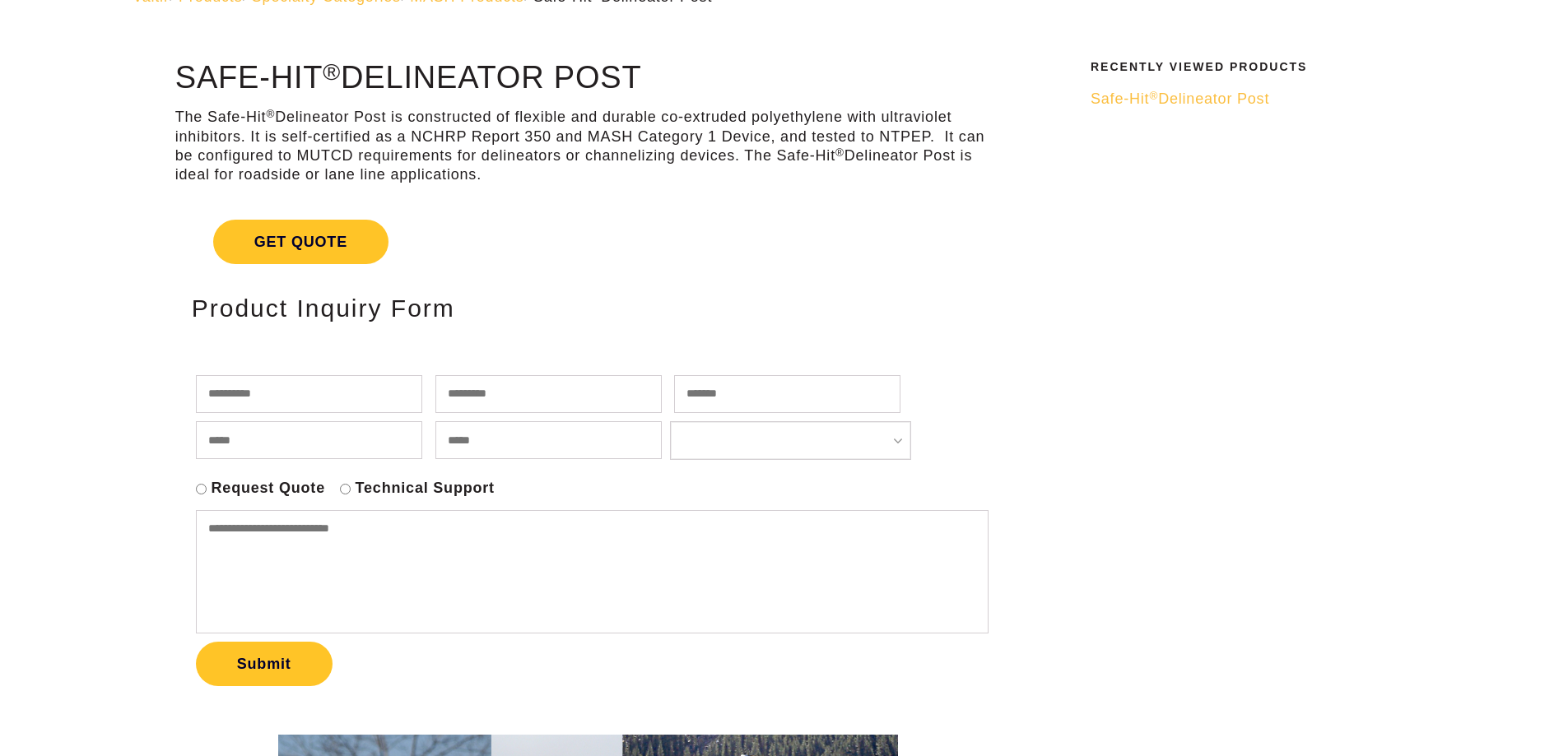
scroll to position [247, 0]
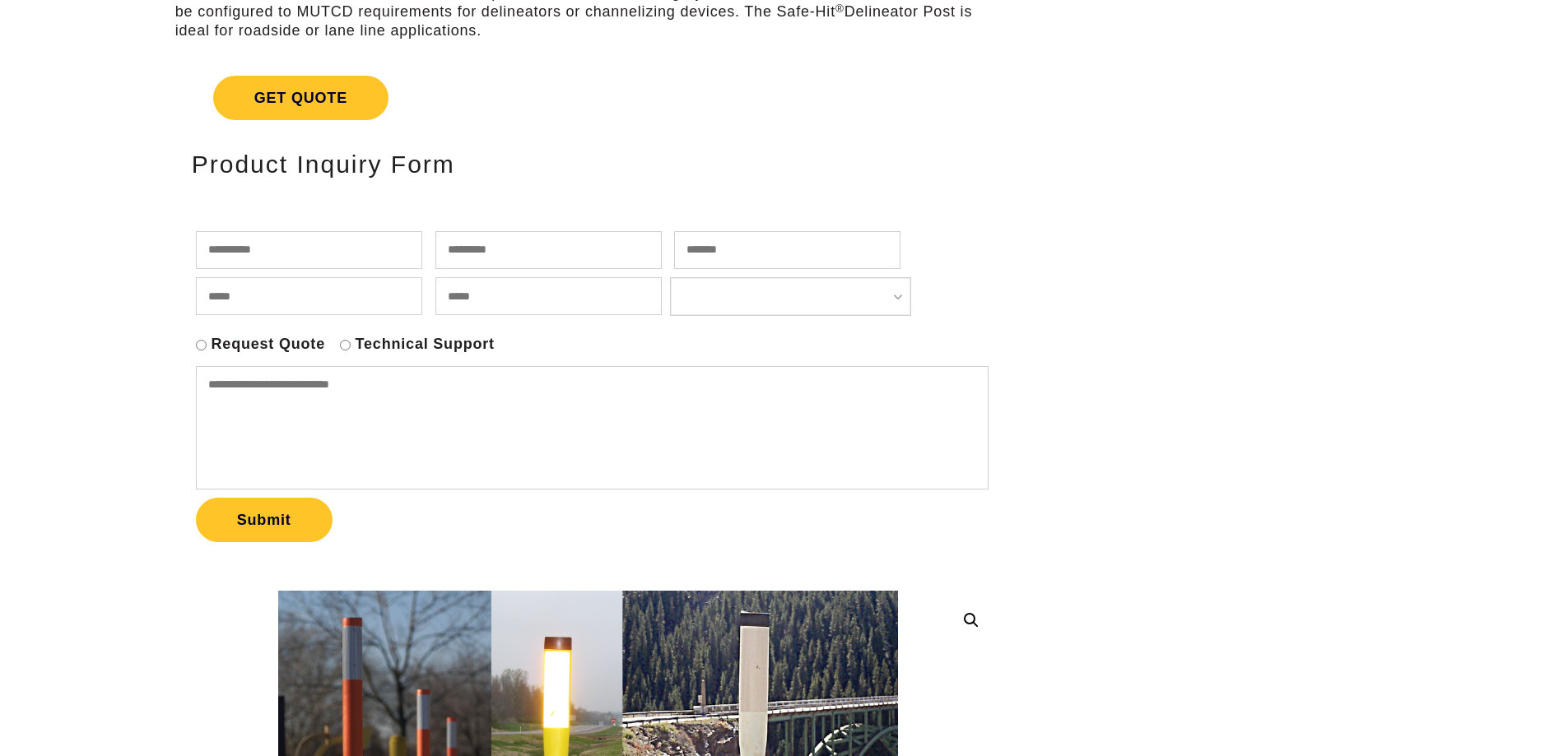
click at [356, 261] on input "text" at bounding box center [310, 250] width 227 height 38
type input "*****"
type input "********"
type input "**********"
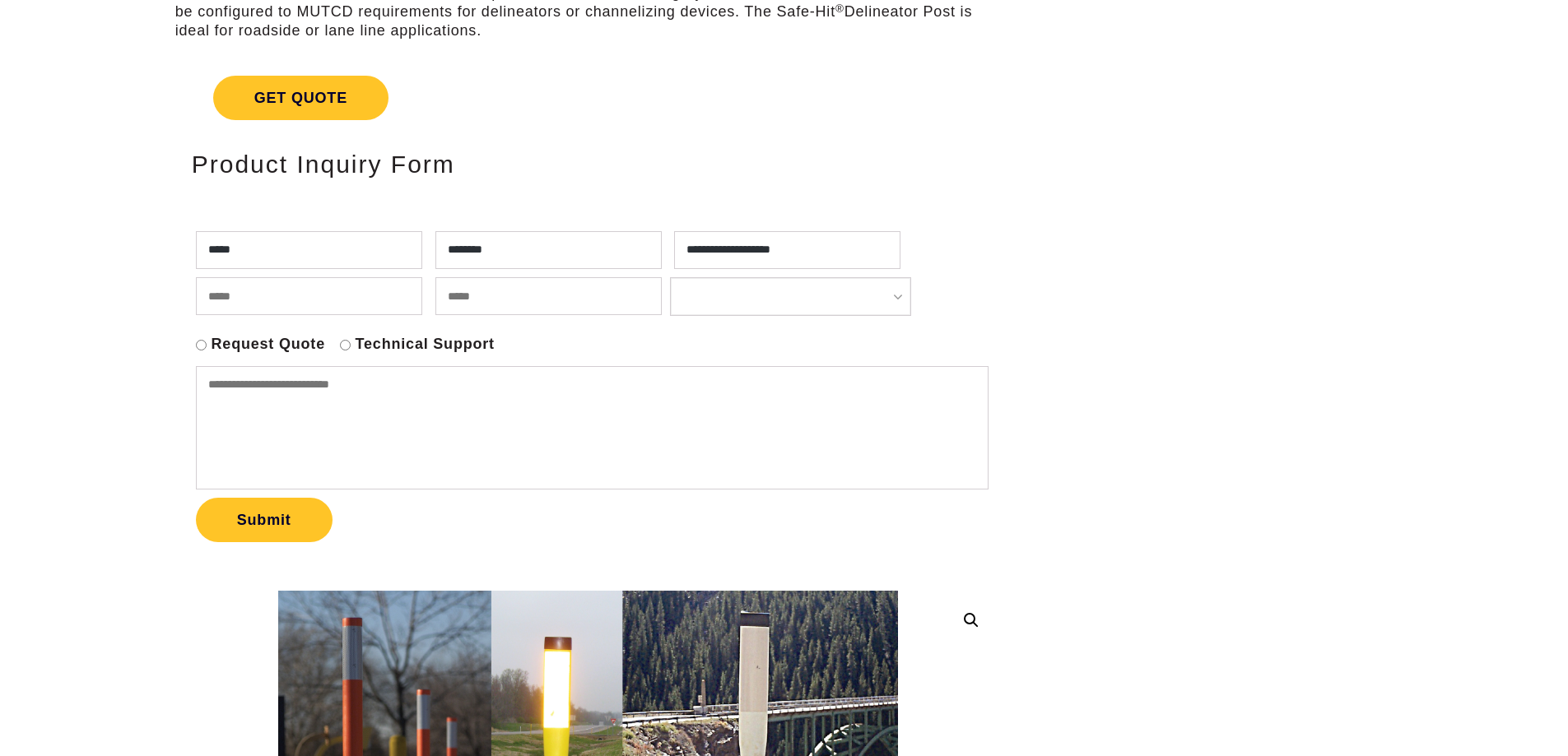
type input "**********"
select select "**********"
click at [784, 415] on textarea at bounding box center [593, 428] width 793 height 124
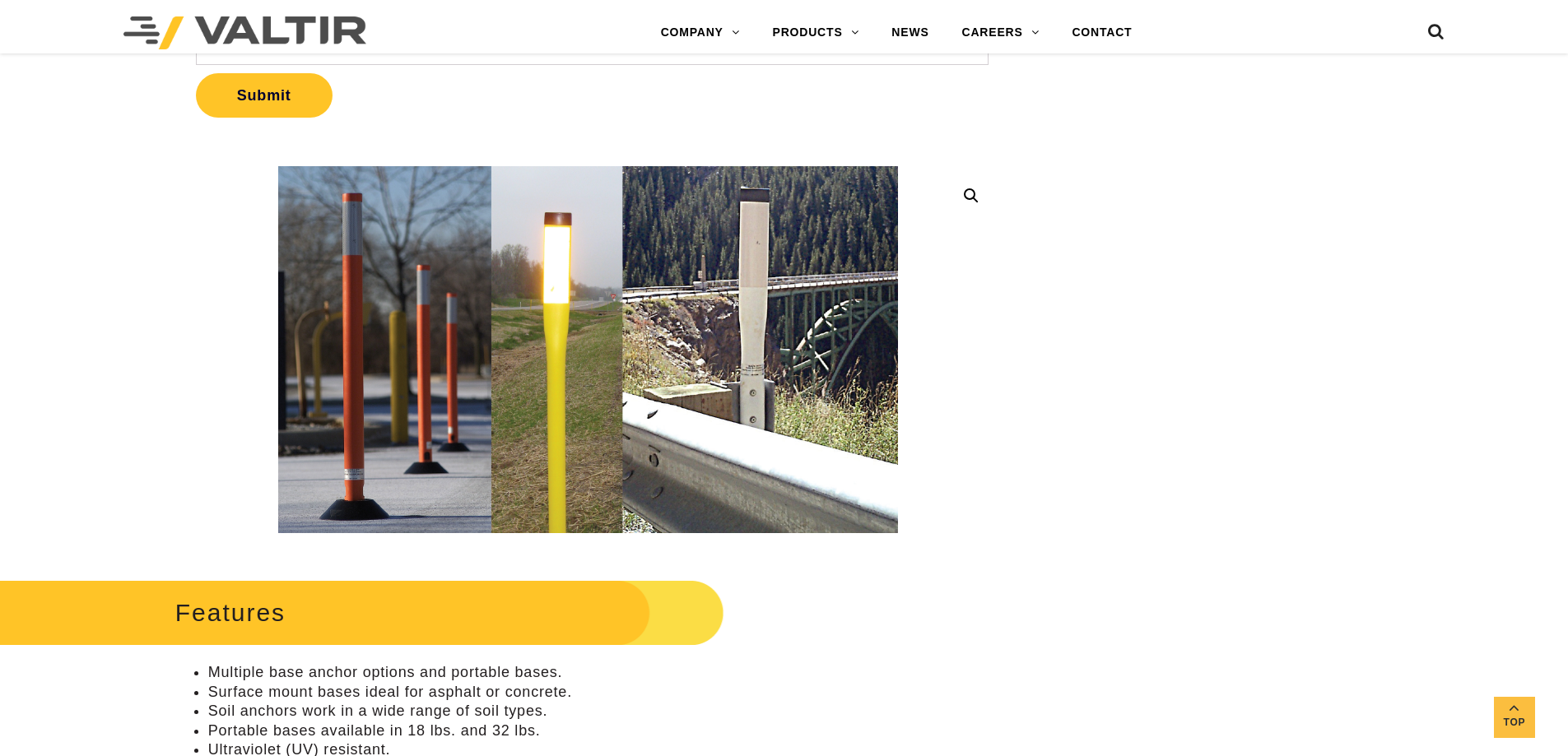
scroll to position [493, 0]
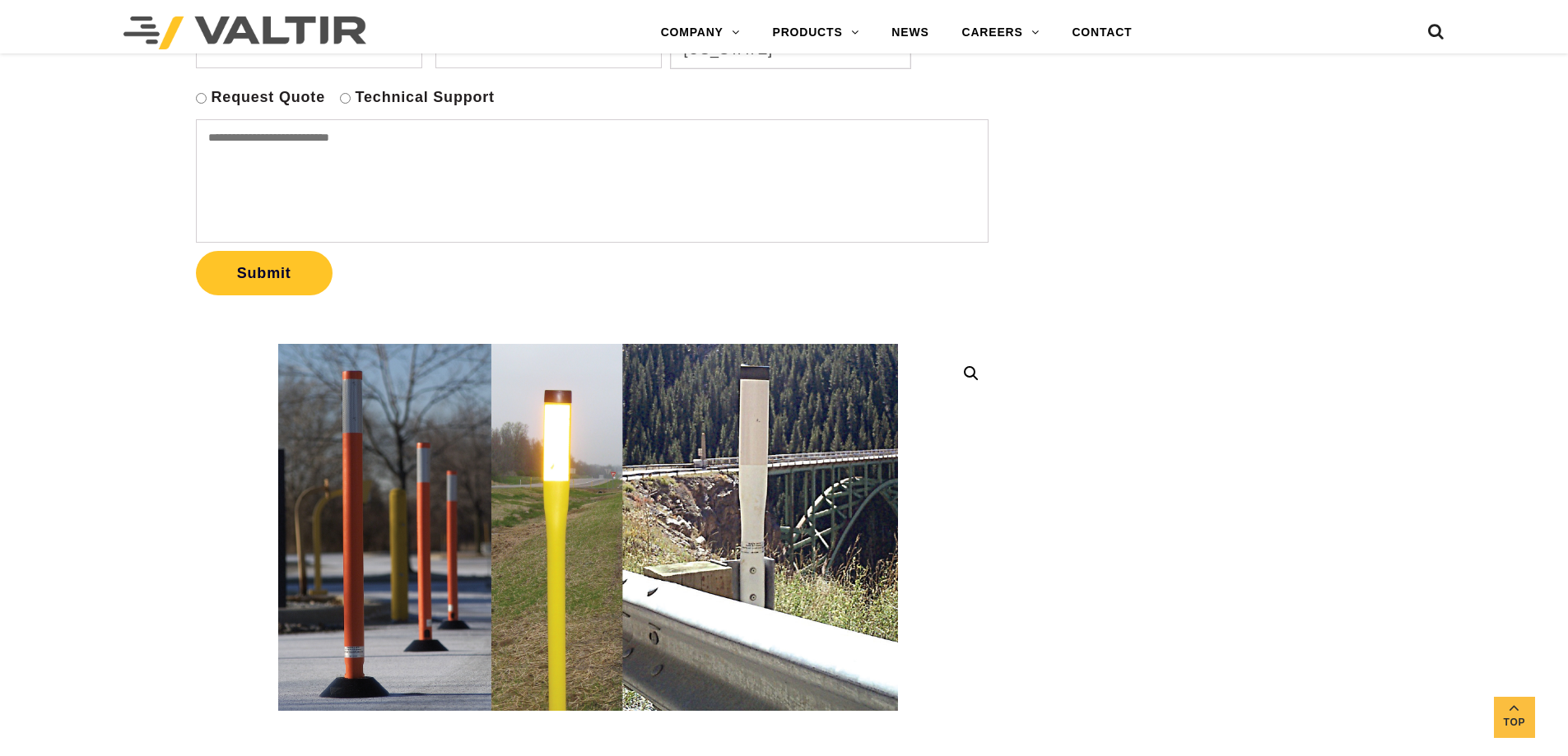
click at [415, 162] on textarea at bounding box center [593, 181] width 793 height 124
type textarea "**********"
click at [1115, 26] on link "CONTACT" at bounding box center [1102, 32] width 93 height 33
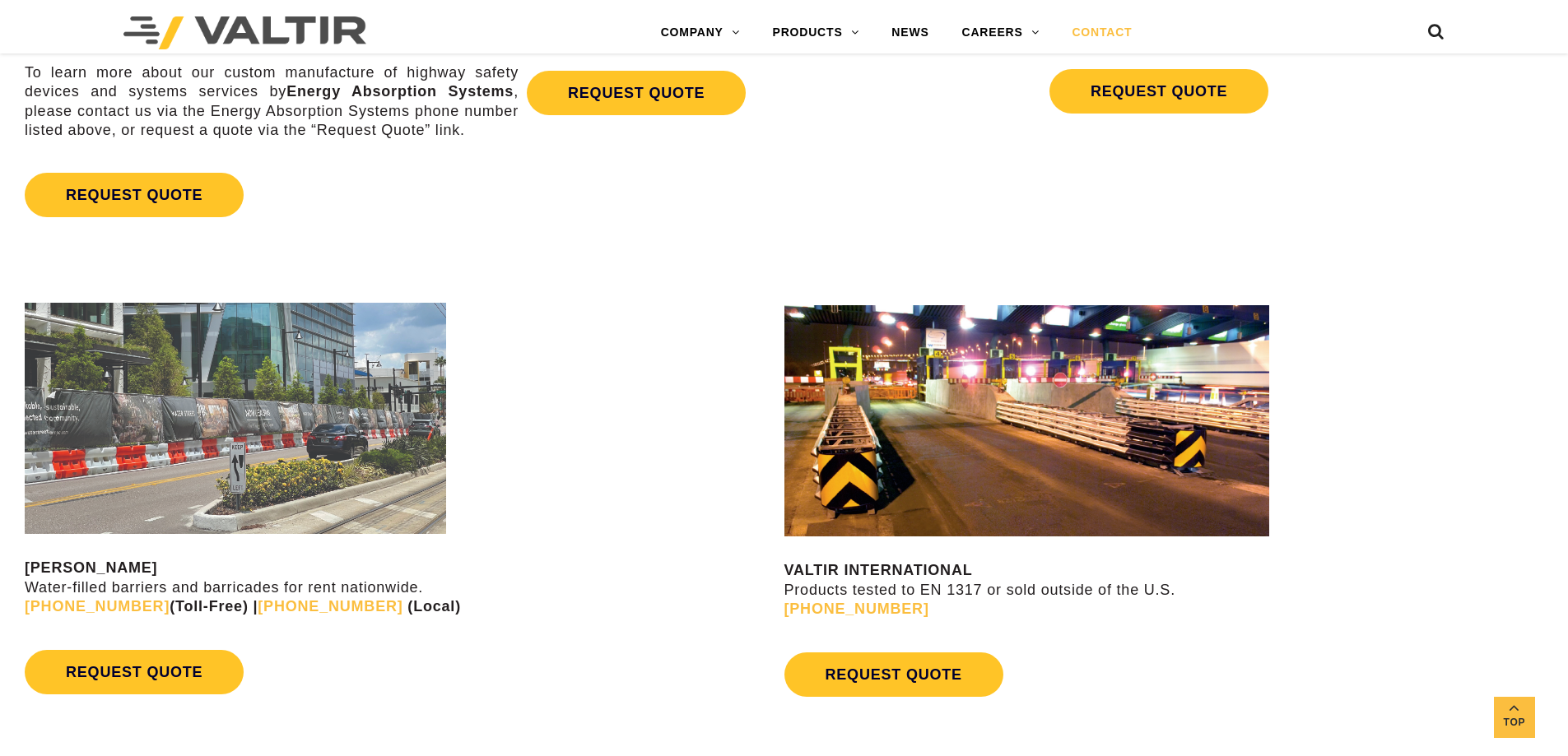
scroll to position [1152, 0]
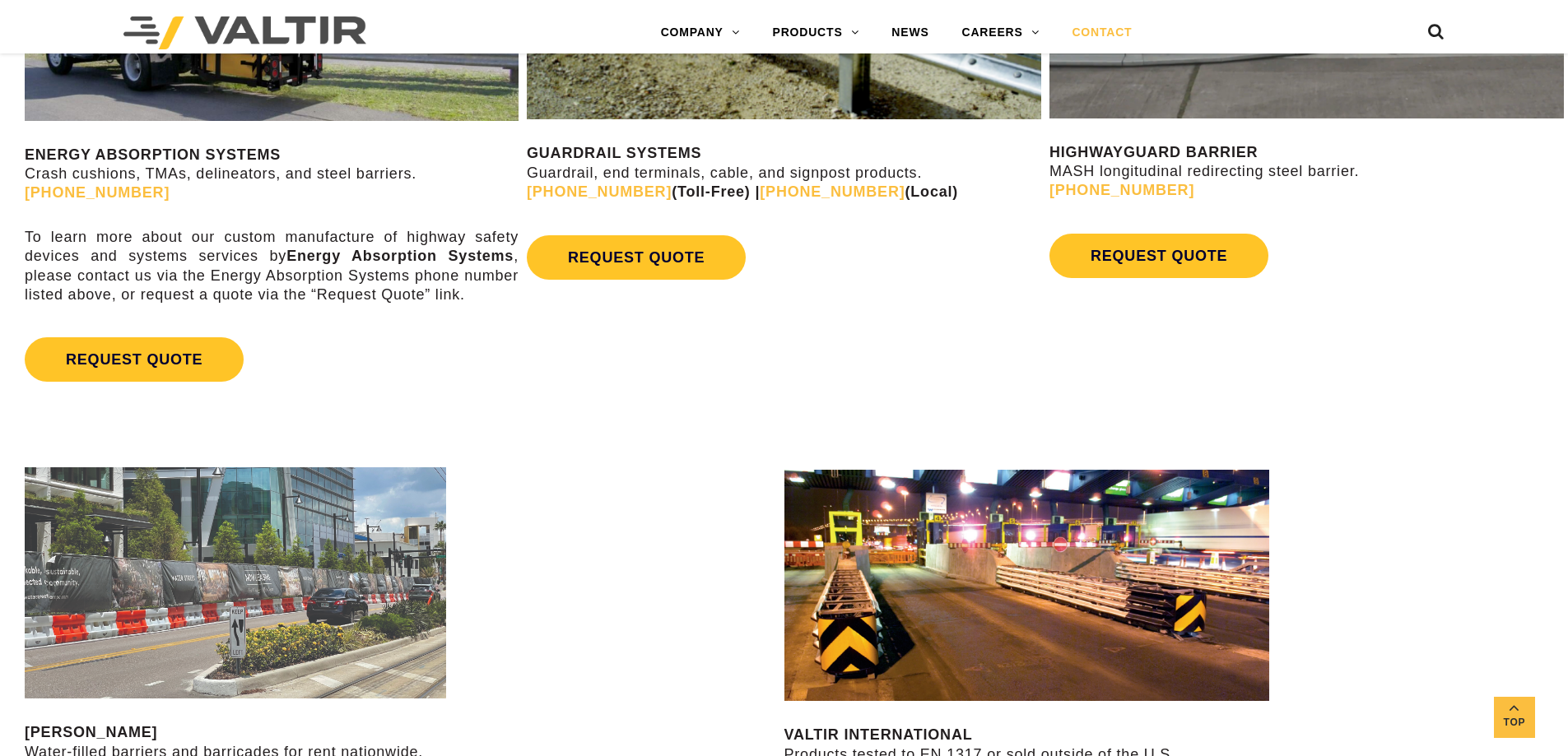
click at [760, 186] on link "(945) 219-7640" at bounding box center [833, 191] width 145 height 16
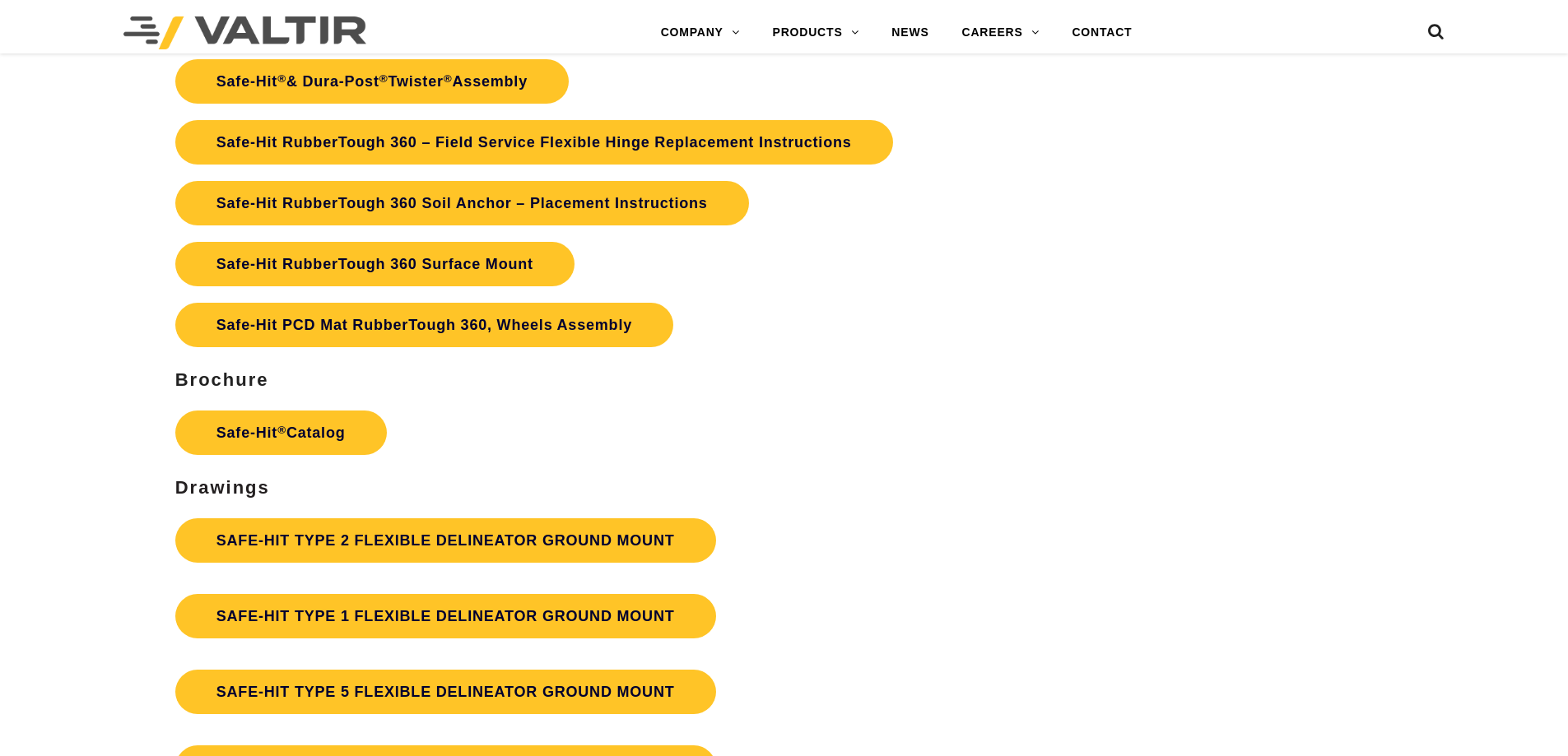
scroll to position [4031, 0]
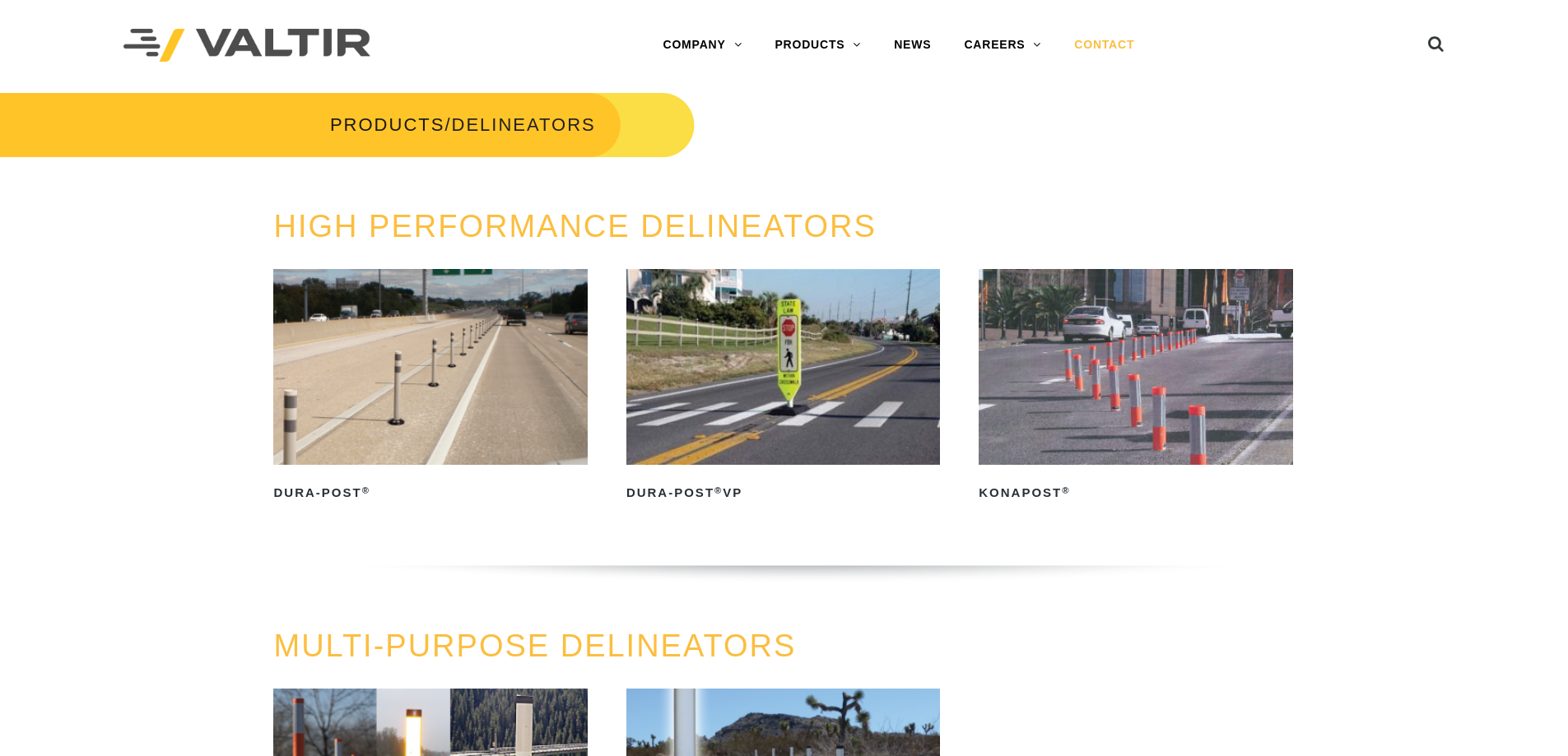
click at [1092, 52] on link "CONTACT" at bounding box center [1104, 45] width 93 height 33
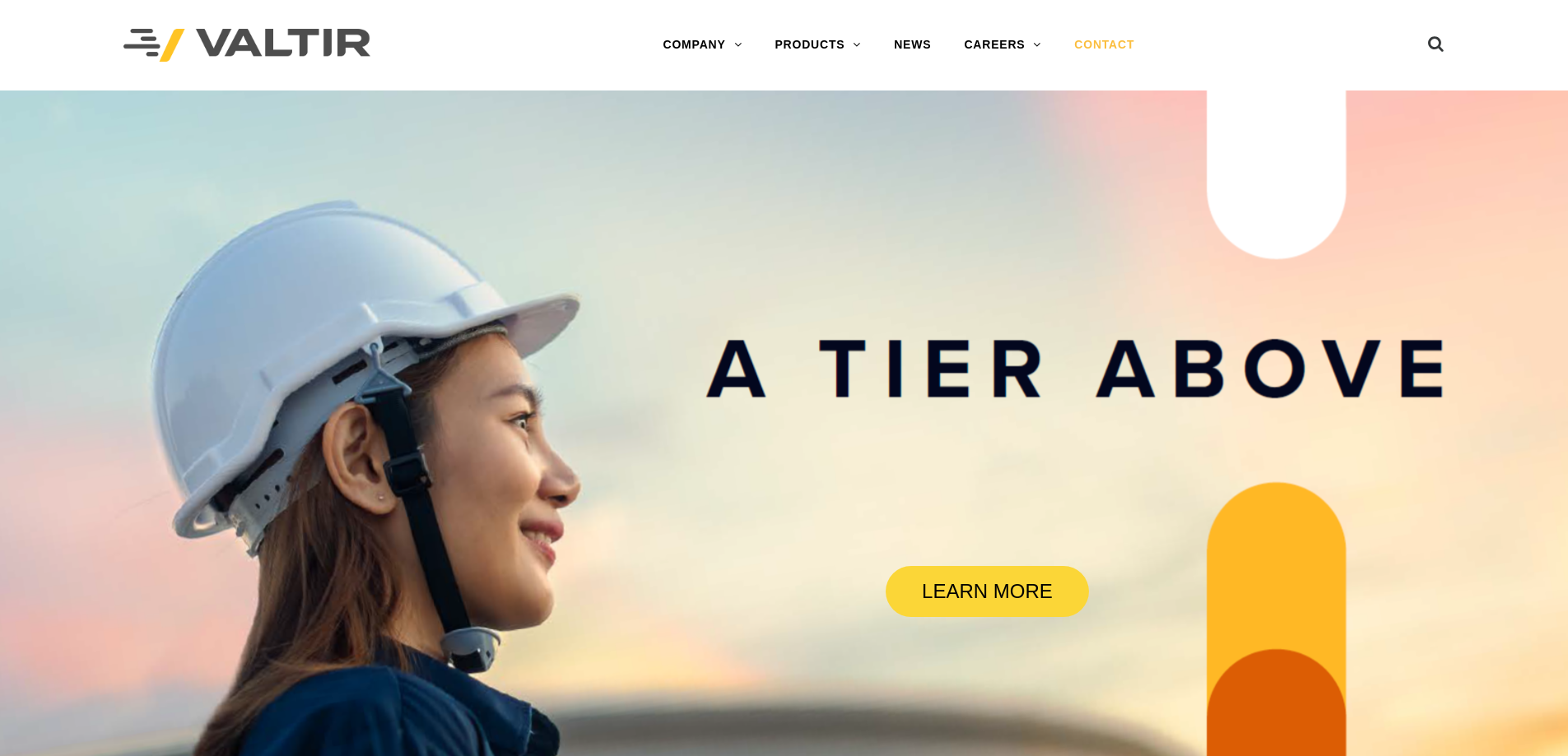
click at [1094, 43] on link "CONTACT" at bounding box center [1104, 45] width 93 height 33
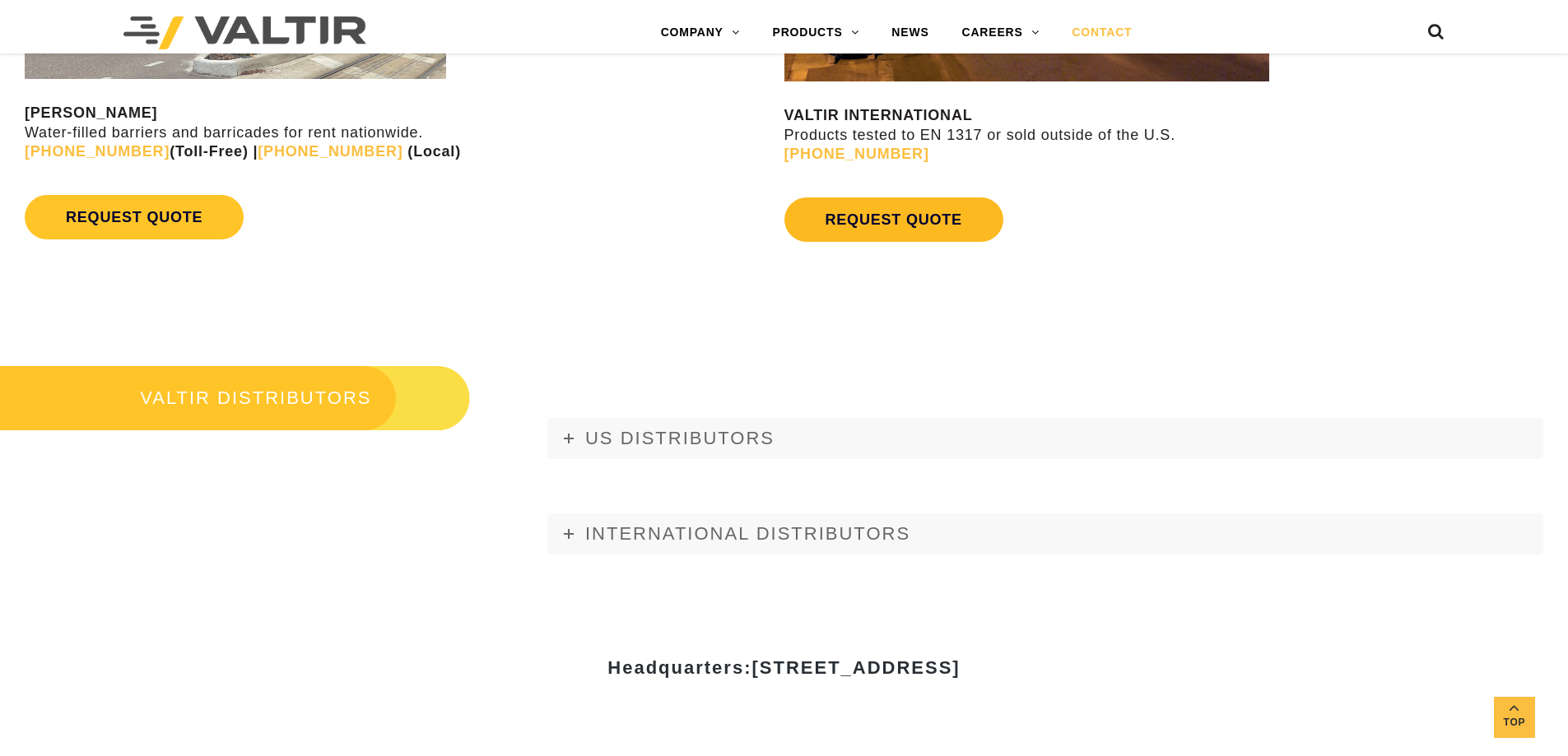
scroll to position [1975, 0]
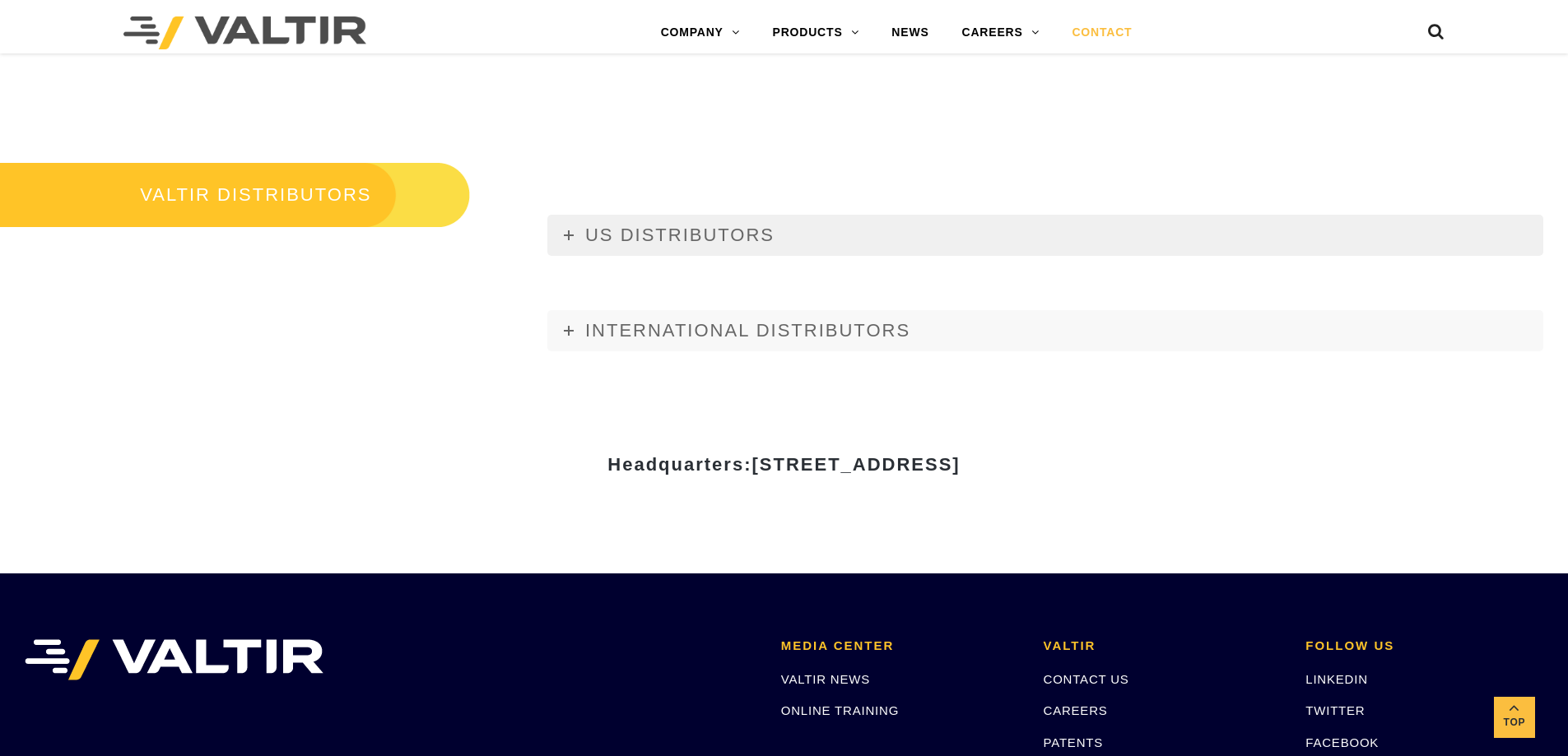
click at [560, 238] on link "US DISTRIBUTORS" at bounding box center [1046, 235] width 996 height 41
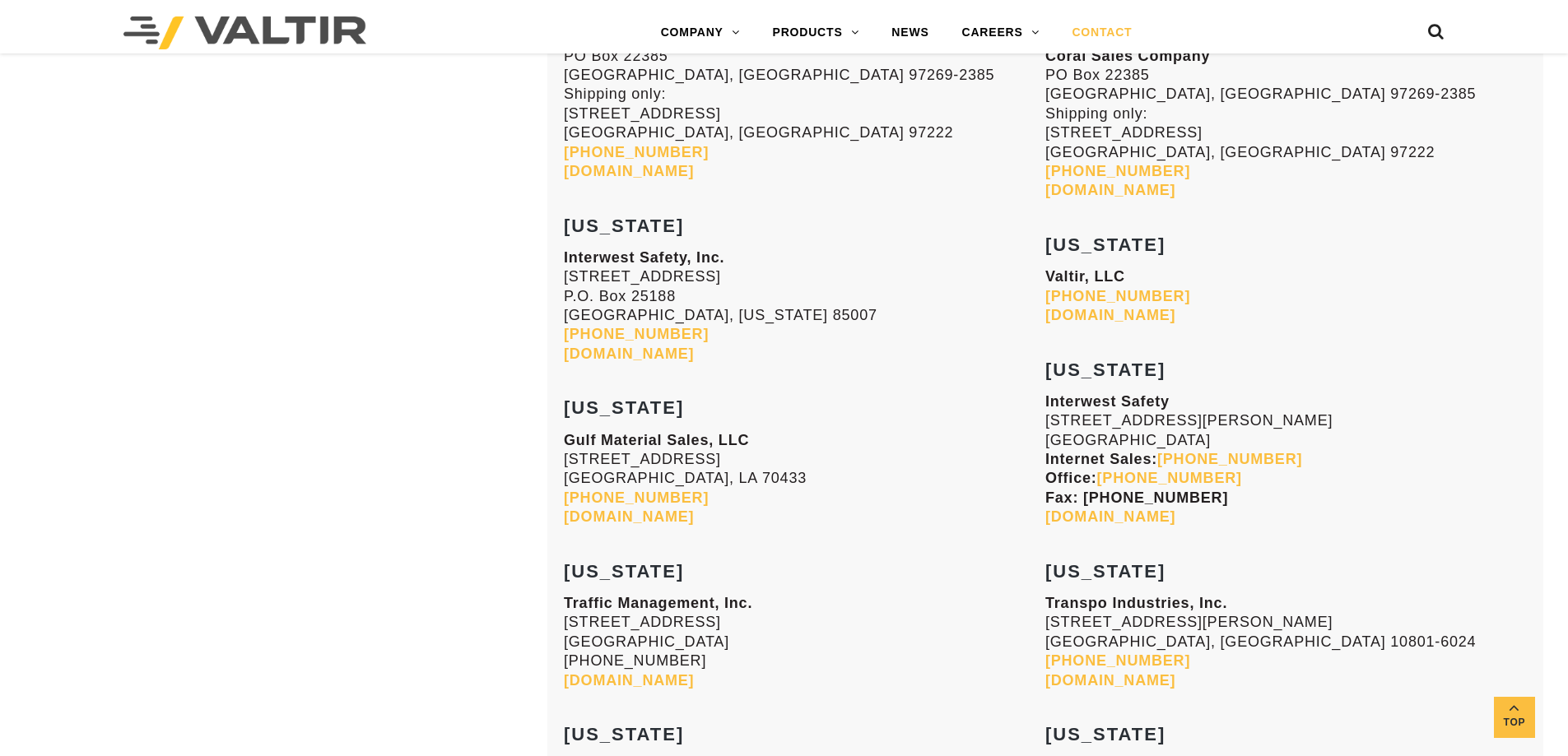
scroll to position [2633, 0]
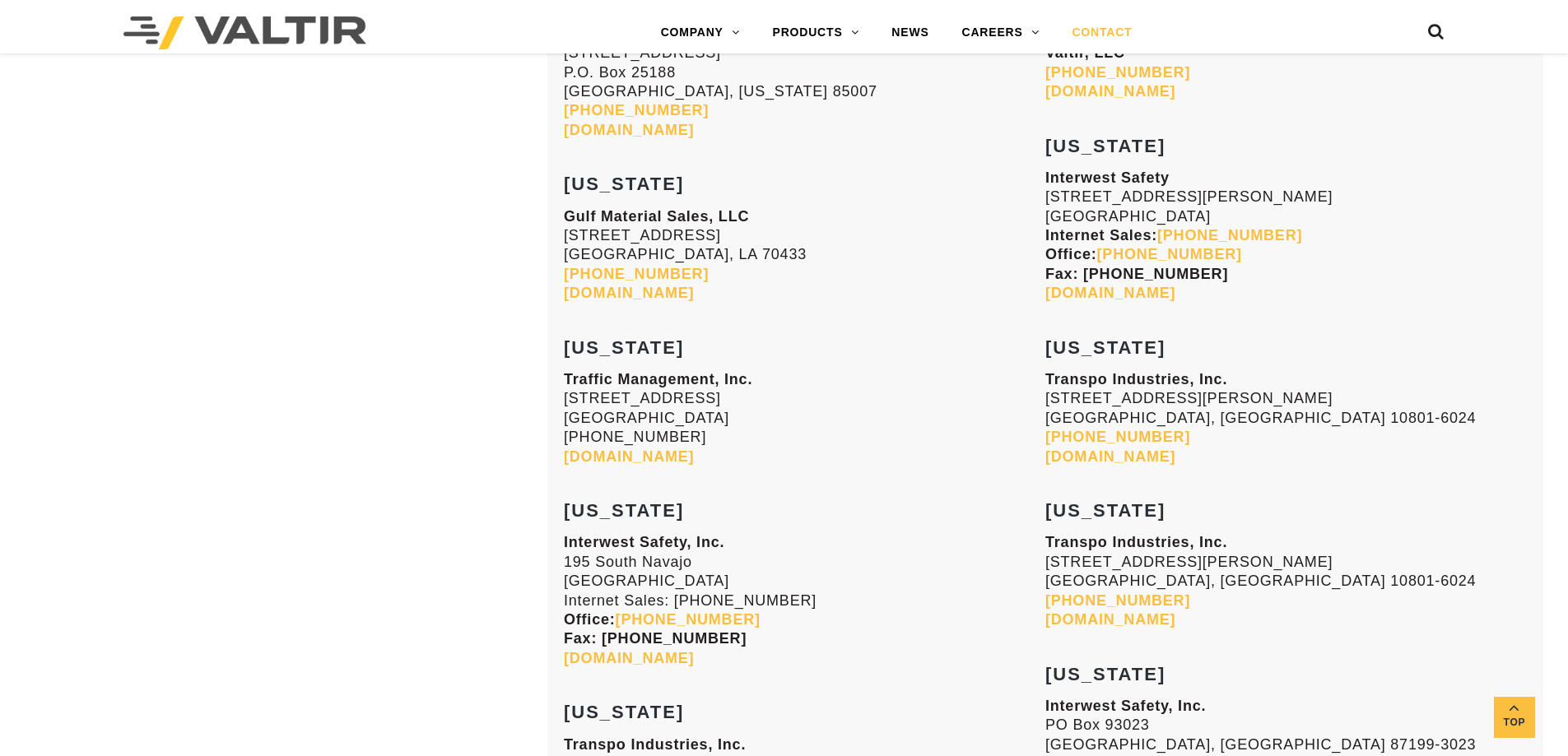
click at [694, 453] on link "[DOMAIN_NAME]" at bounding box center [629, 456] width 131 height 16
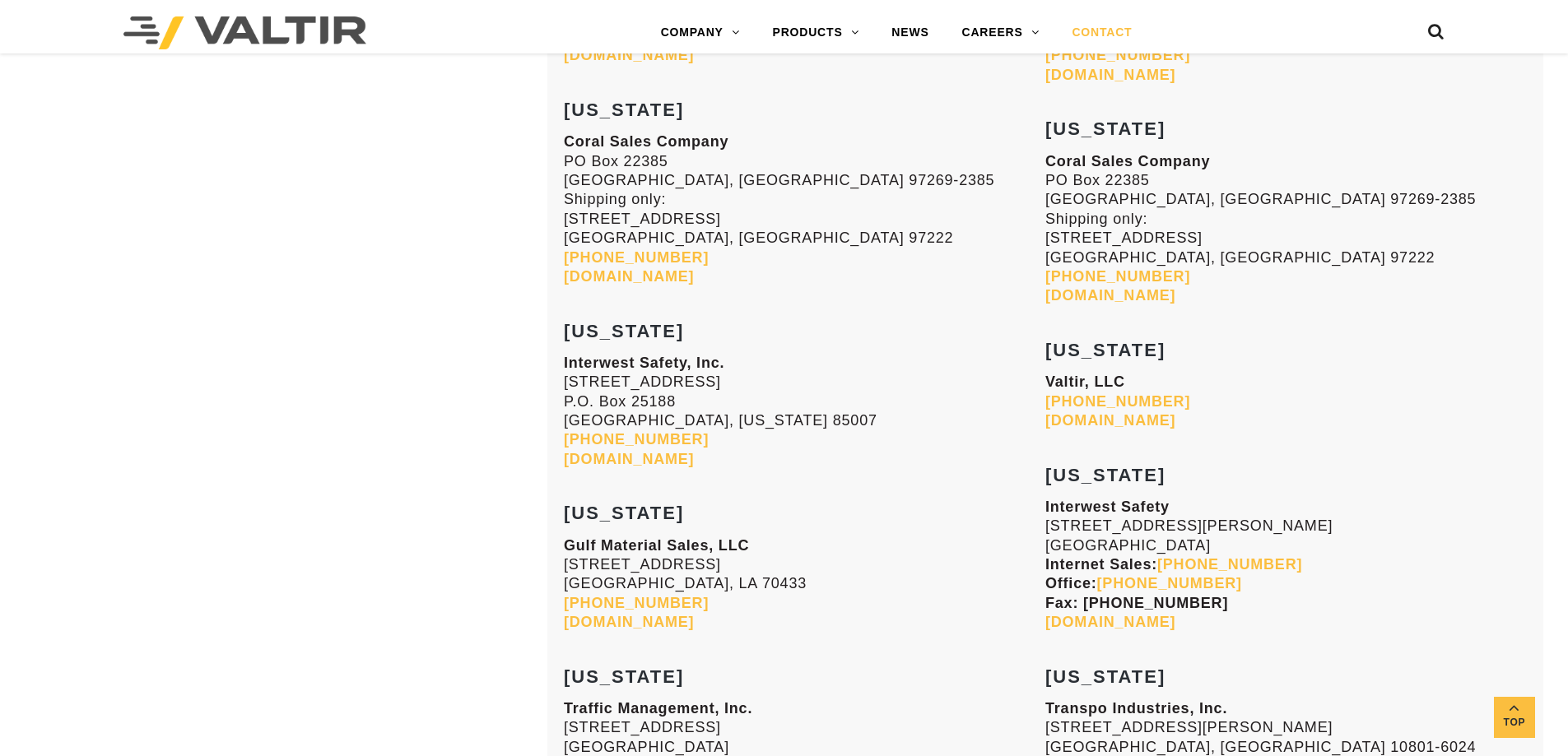
scroll to position [2386, 0]
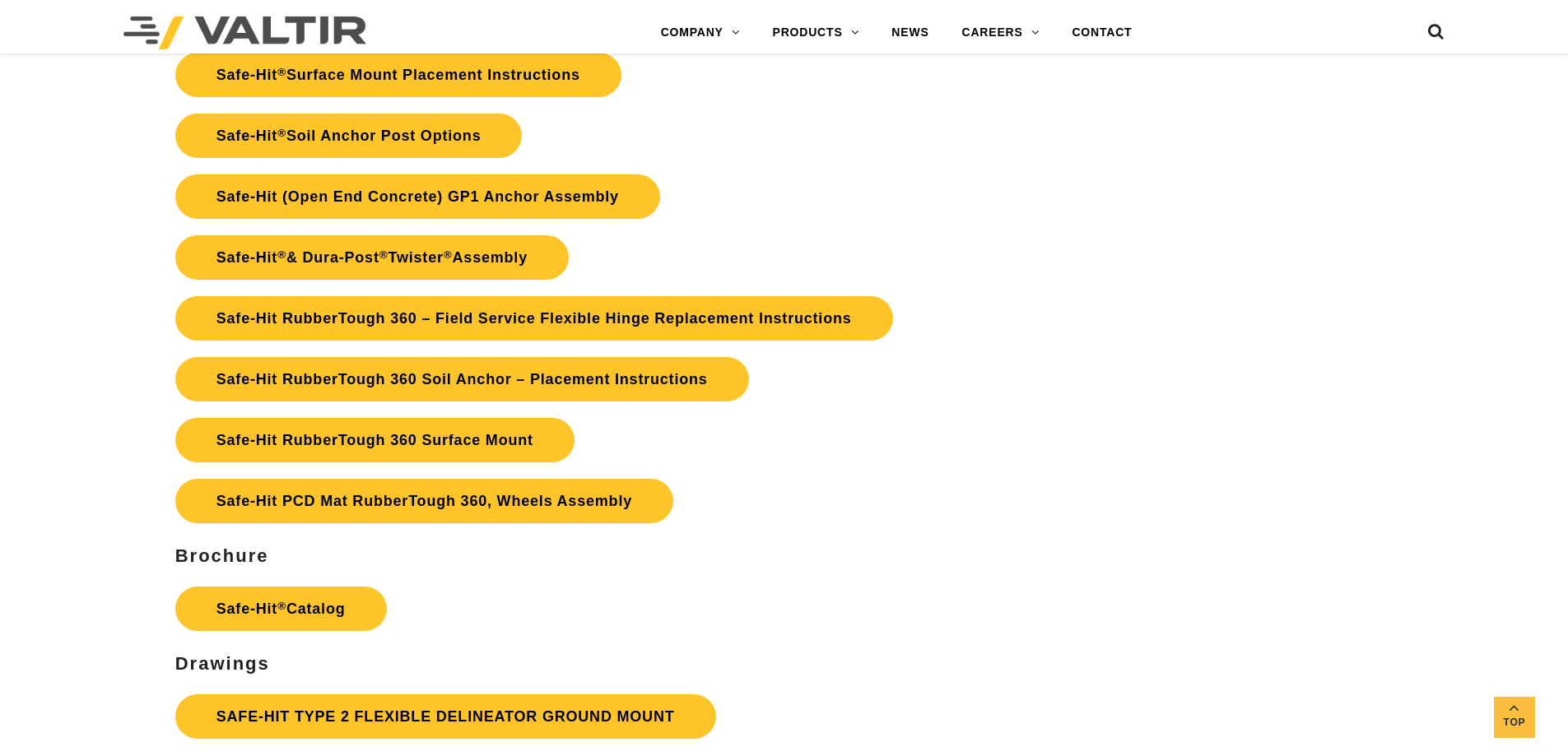
scroll to position [4031, 0]
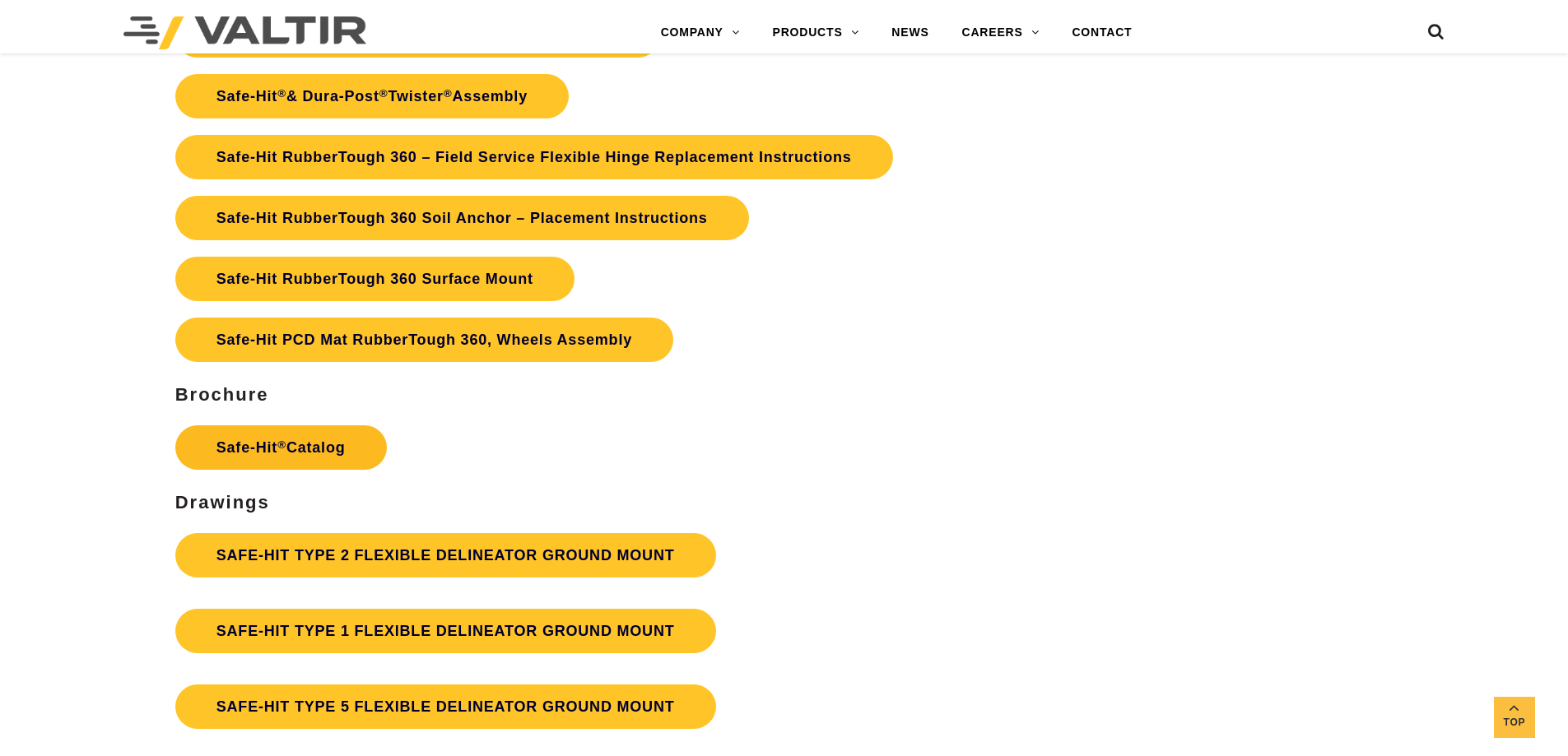
click at [332, 433] on link "Safe-Hit ® Catalog" at bounding box center [281, 448] width 211 height 45
